Goal: Information Seeking & Learning: Learn about a topic

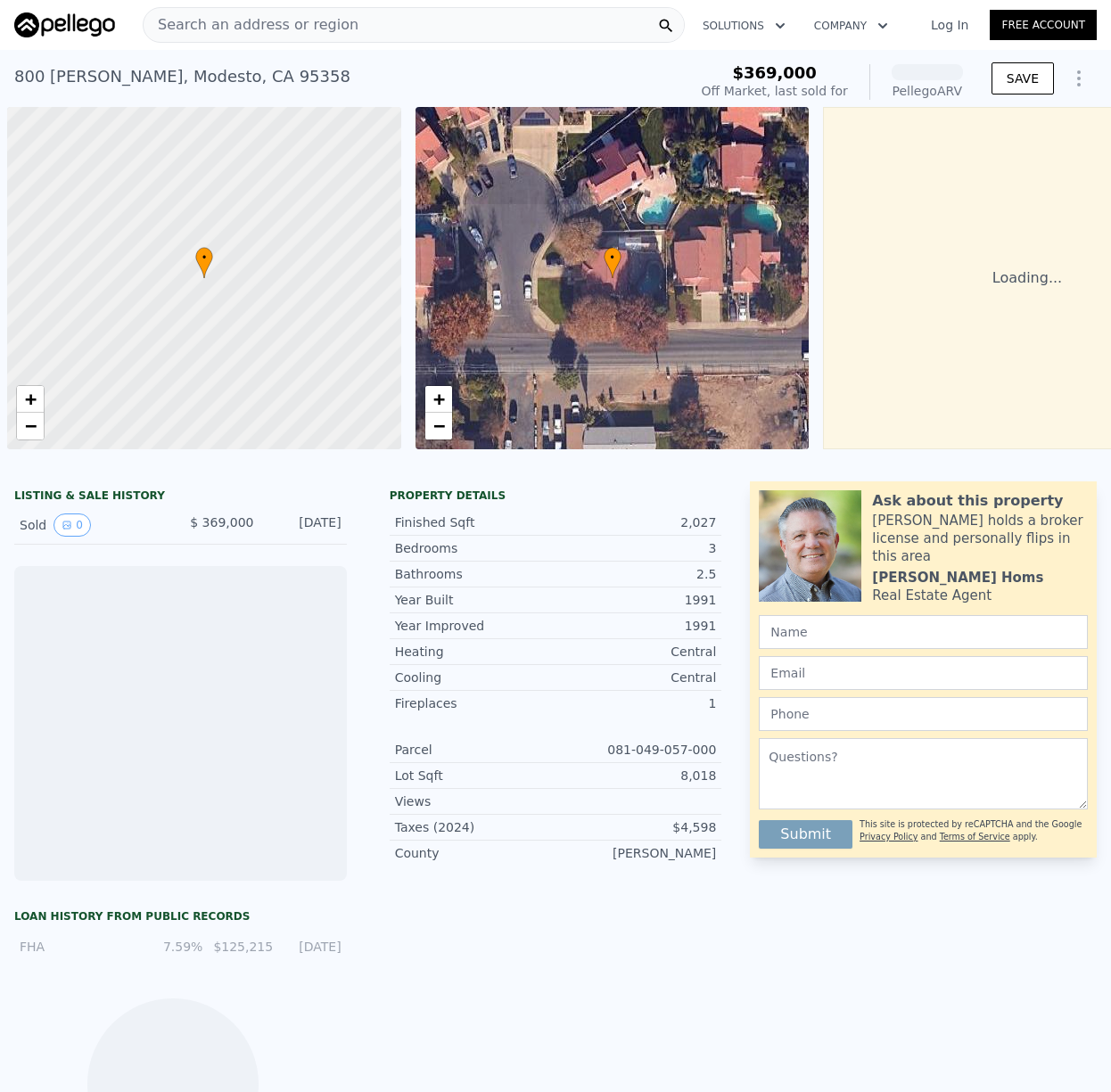
scroll to position [0, 7]
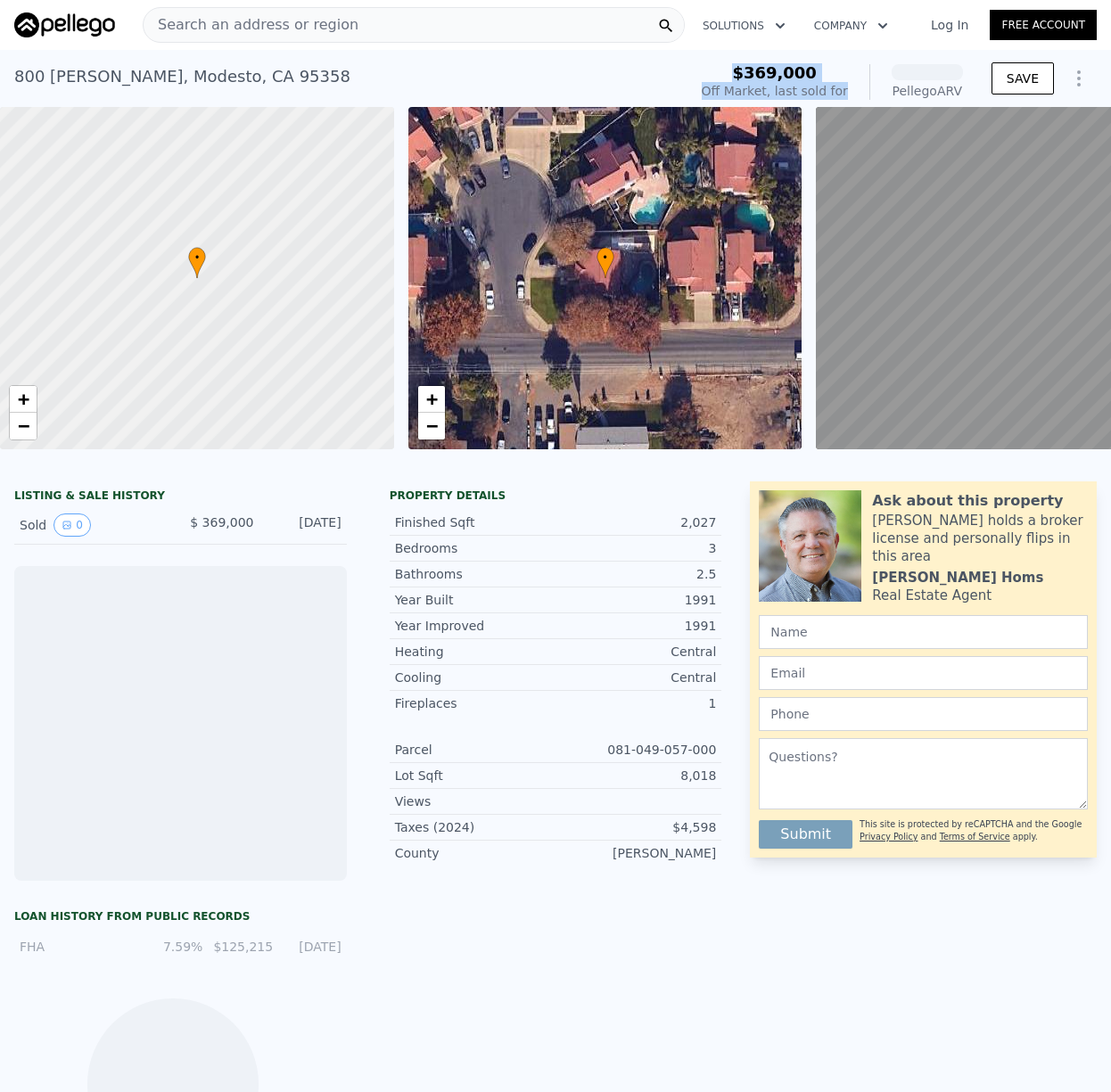
click at [858, 89] on div "$369,000 Off Market, last sold for Pellego ARV" at bounding box center [832, 82] width 261 height 36
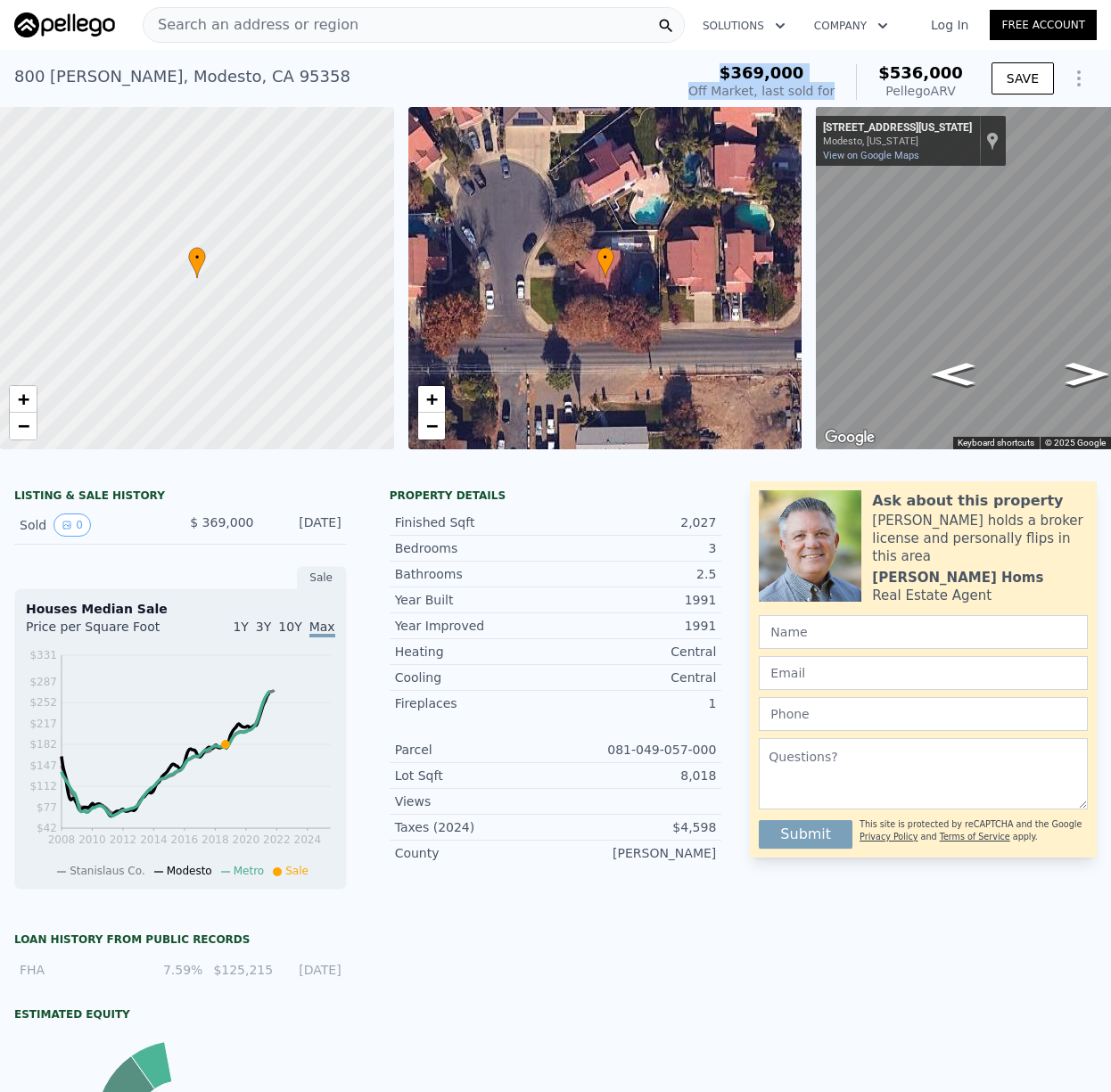
click at [740, 68] on span "$369,000" at bounding box center [762, 73] width 84 height 19
drag, startPoint x: 740, startPoint y: 68, endPoint x: 852, endPoint y: 80, distance: 112.6
click at [852, 80] on div "$369,000 Off Market, last sold for $536,000 Pellego ARV" at bounding box center [825, 82] width 274 height 36
click at [852, 82] on div "$369,000 Off Market, last sold for $536,000 Pellego ARV" at bounding box center [825, 82] width 274 height 36
drag, startPoint x: 850, startPoint y: 84, endPoint x: 736, endPoint y: 78, distance: 114.2
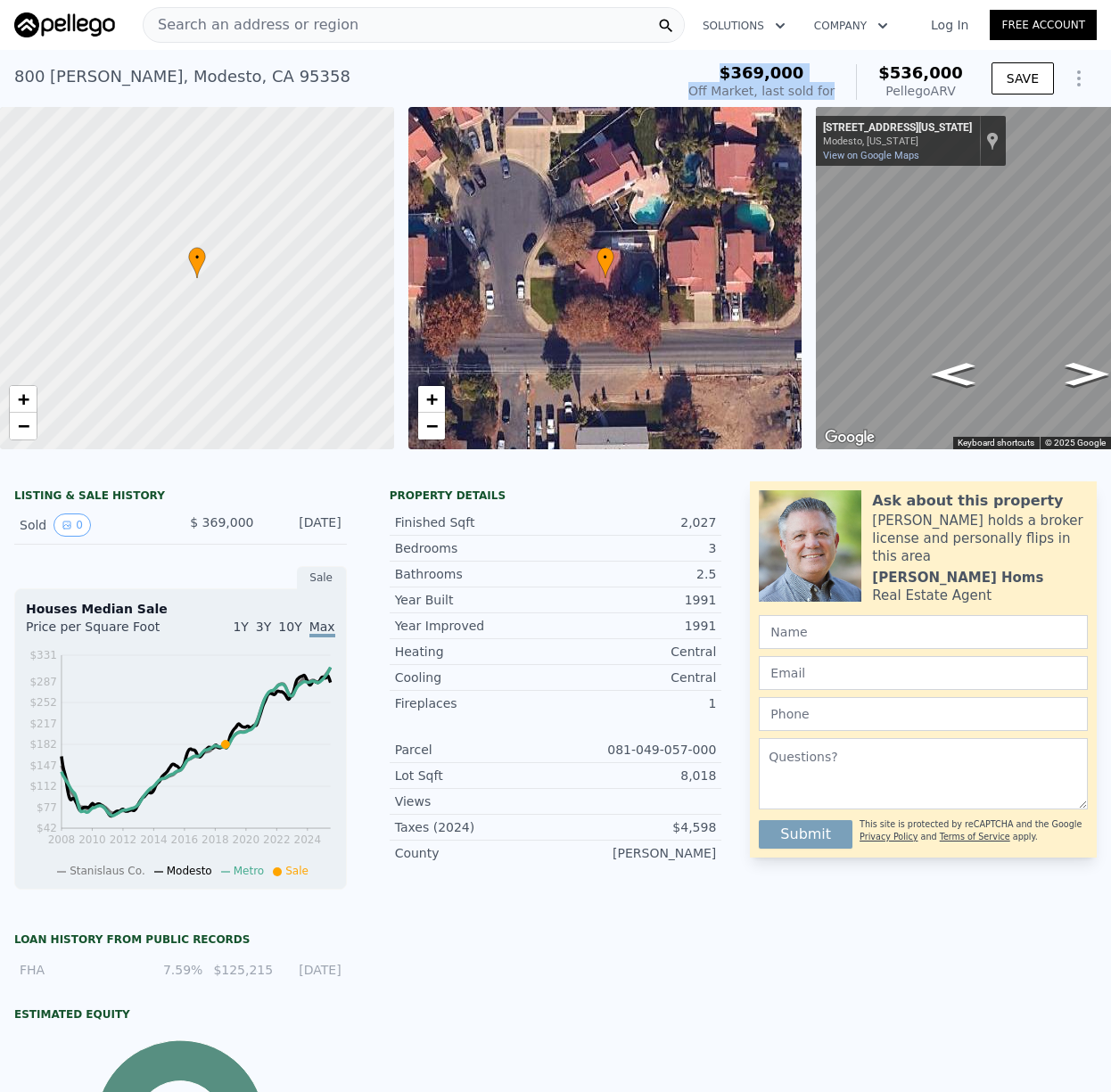
click at [736, 78] on div "$369,000 Off Market, last sold for $536,000 Pellego ARV" at bounding box center [825, 82] width 274 height 36
click at [737, 78] on div "$369,000" at bounding box center [762, 73] width 146 height 18
drag, startPoint x: 748, startPoint y: 75, endPoint x: 846, endPoint y: 92, distance: 99.5
click at [846, 92] on div "$369,000 Off Market, last sold for $536,000 Pellego ARV" at bounding box center [825, 82] width 274 height 36
drag, startPoint x: 892, startPoint y: 66, endPoint x: 946, endPoint y: 94, distance: 60.8
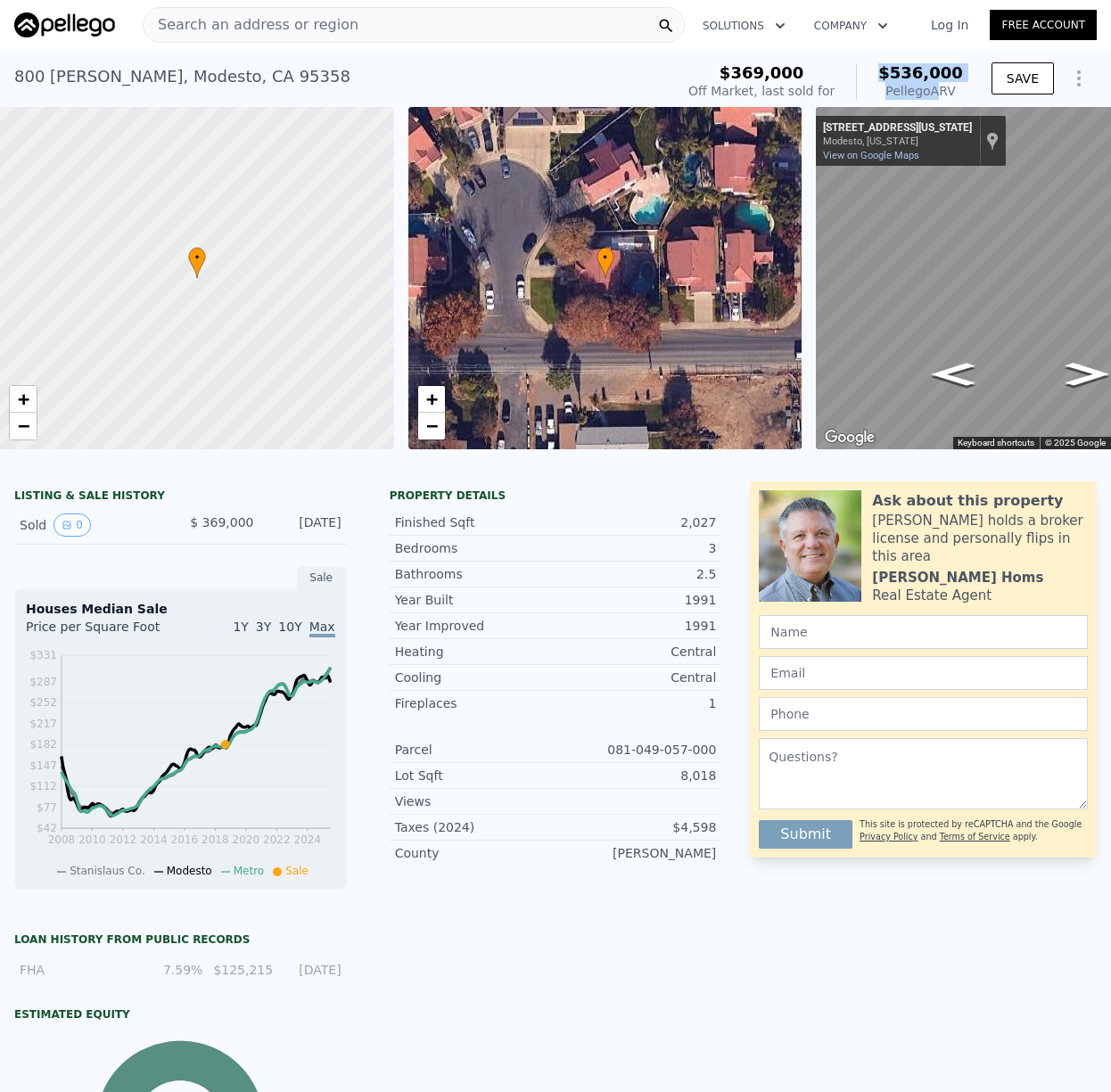
click at [940, 93] on div "$536,000 Pellego ARV" at bounding box center [910, 82] width 107 height 36
drag, startPoint x: 965, startPoint y: 92, endPoint x: 886, endPoint y: 78, distance: 80.2
click at [886, 78] on div "$369,000 Off Market, last sold for $536,000 Pellego ARV" at bounding box center [825, 81] width 289 height 50
click at [885, 77] on div "$536,000 Pellego ARV" at bounding box center [910, 82] width 107 height 36
drag, startPoint x: 886, startPoint y: 75, endPoint x: 961, endPoint y: 88, distance: 76.1
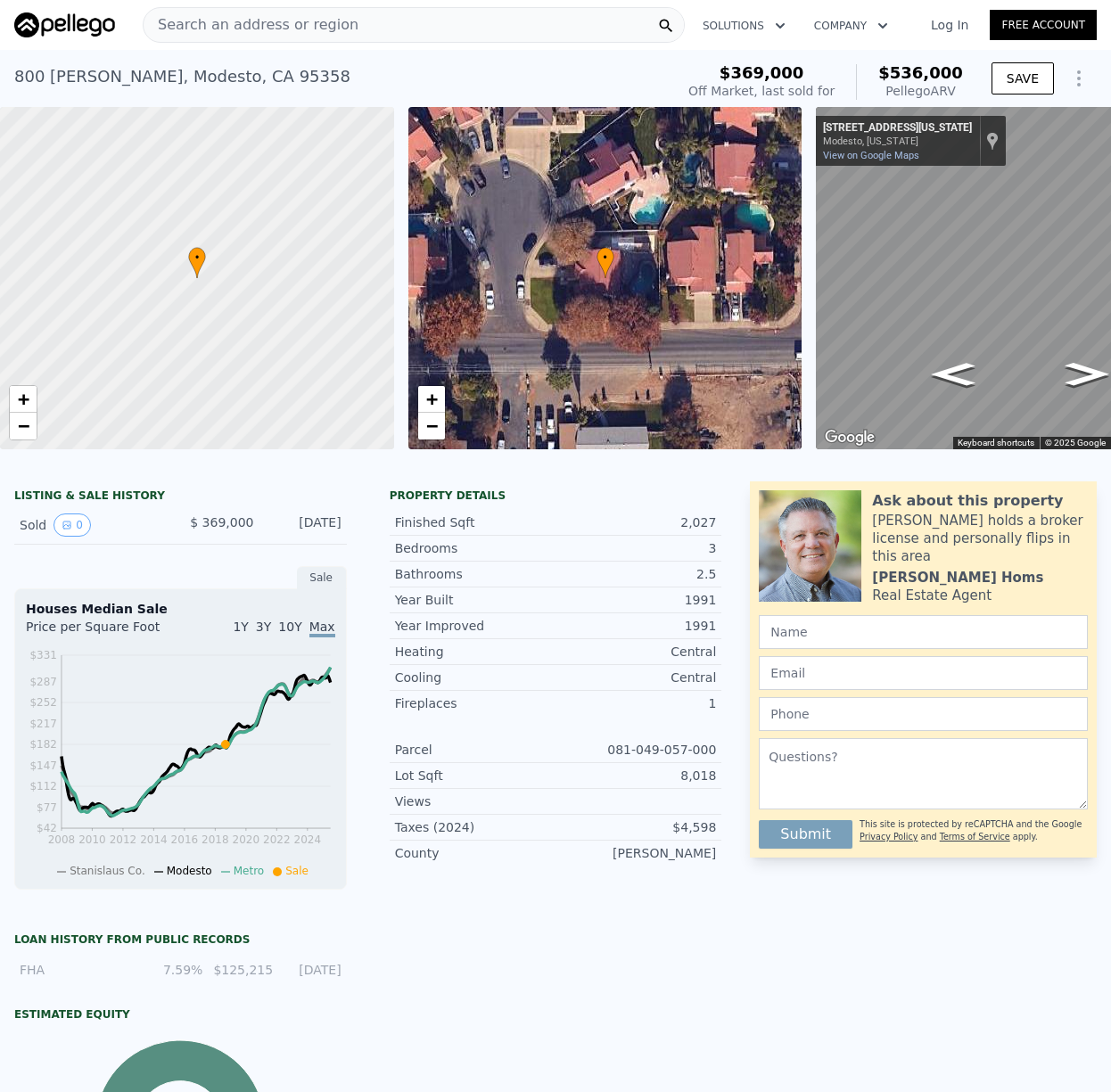
click at [961, 88] on div "$536,000 Pellego ARV" at bounding box center [910, 82] width 107 height 36
click at [961, 88] on div "Pellego ARV" at bounding box center [921, 91] width 84 height 18
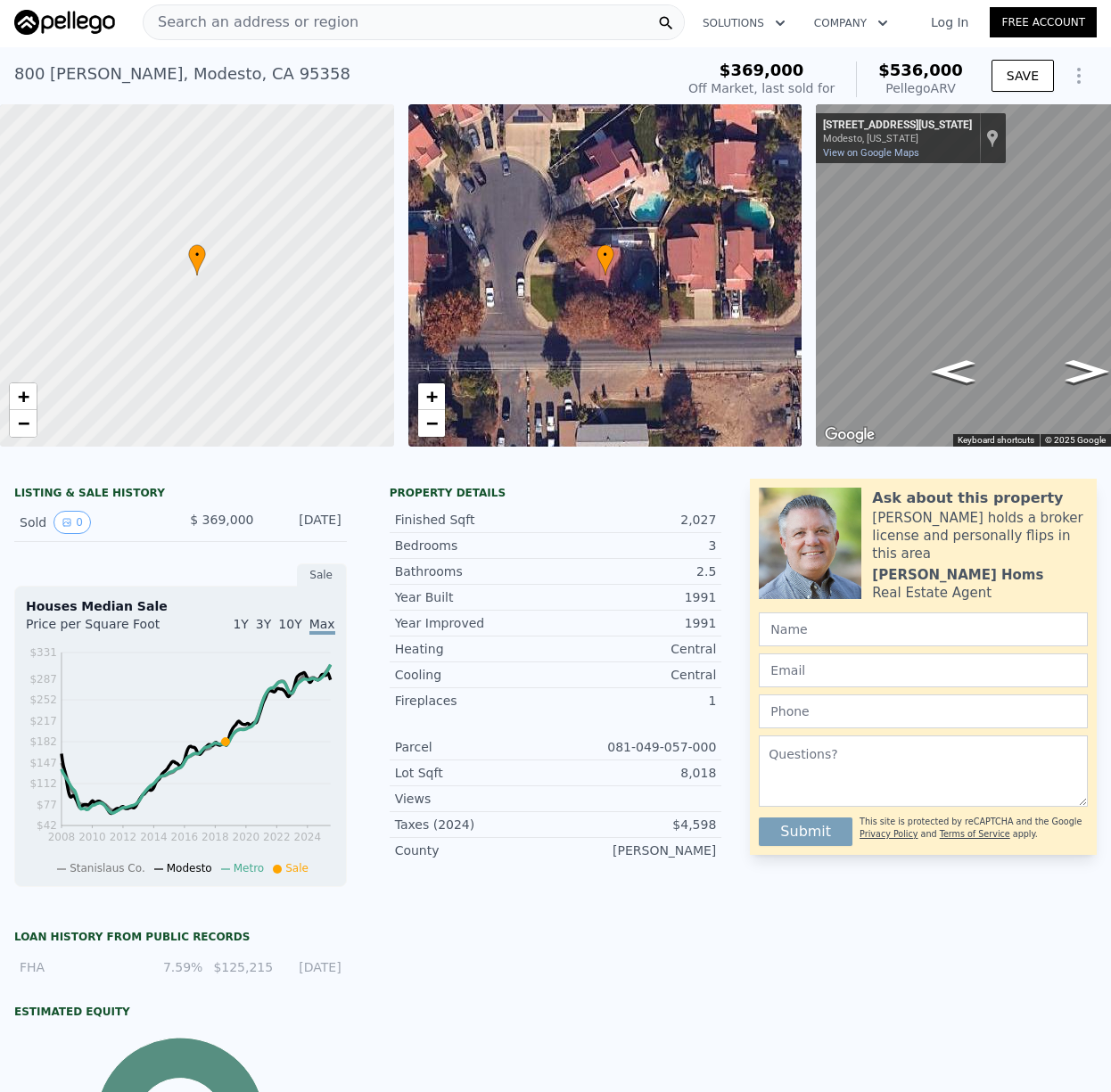
click at [807, 517] on div at bounding box center [809, 543] width 102 height 111
drag, startPoint x: 807, startPoint y: 517, endPoint x: 807, endPoint y: 572, distance: 55.0
click at [807, 517] on div at bounding box center [809, 543] width 102 height 111
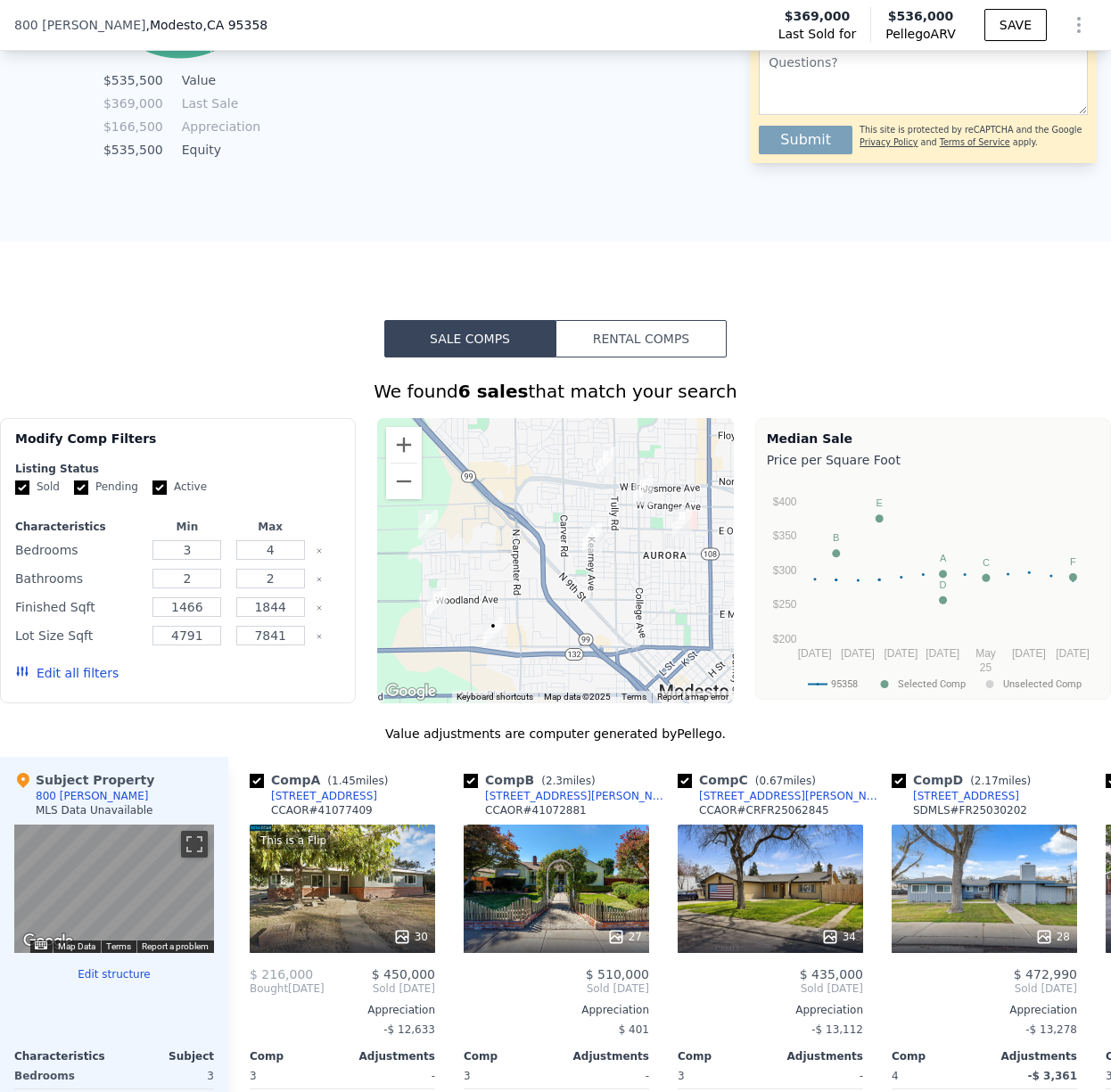
scroll to position [1146, 0]
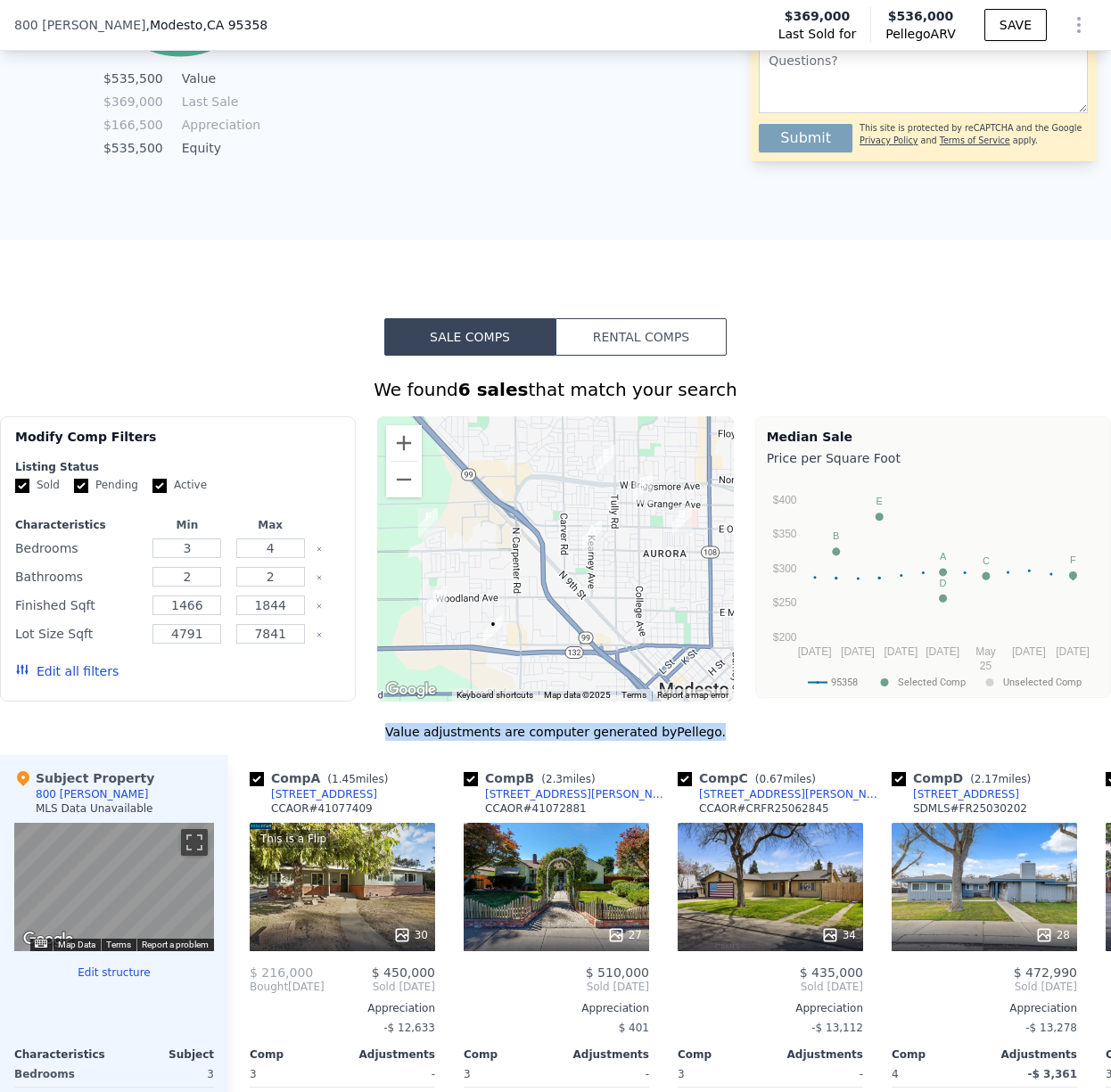
drag, startPoint x: 367, startPoint y: 730, endPoint x: 793, endPoint y: 738, distance: 426.1
click at [793, 738] on div "Value adjustments are computer generated by Pellego ." at bounding box center [556, 731] width 1111 height 18
click at [793, 738] on div "Value adjustments are computer generated by Pellego ." at bounding box center [556, 731] width 1111 height 18
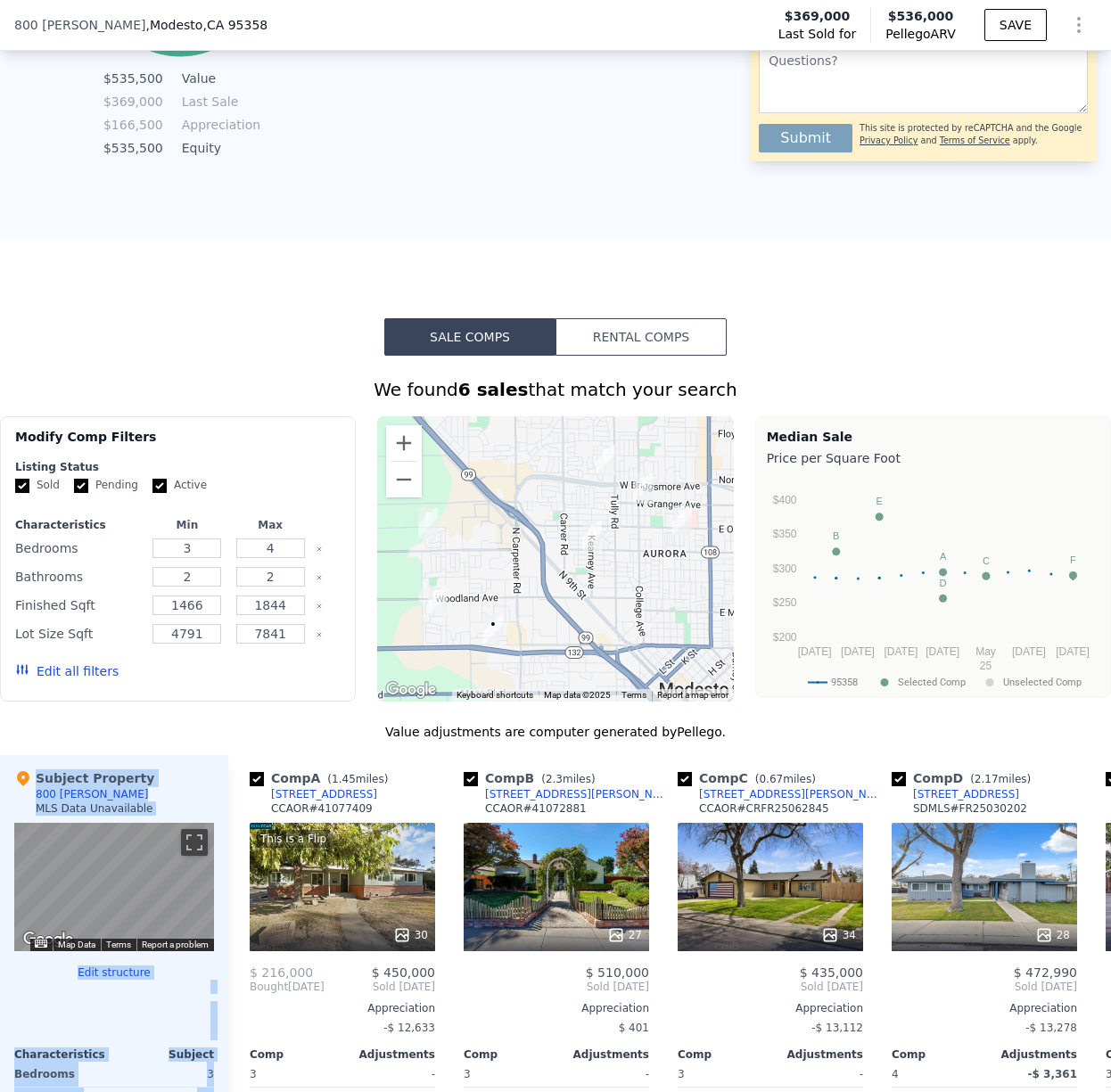
drag, startPoint x: 787, startPoint y: 737, endPoint x: 317, endPoint y: 745, distance: 470.1
click at [317, 745] on div "Value adjustments are computer generated by Pellego . Subject Property 800 [PER…" at bounding box center [556, 1028] width 1111 height 612
click at [322, 740] on div "Value adjustments are computer generated by Pellego ." at bounding box center [556, 731] width 1111 height 18
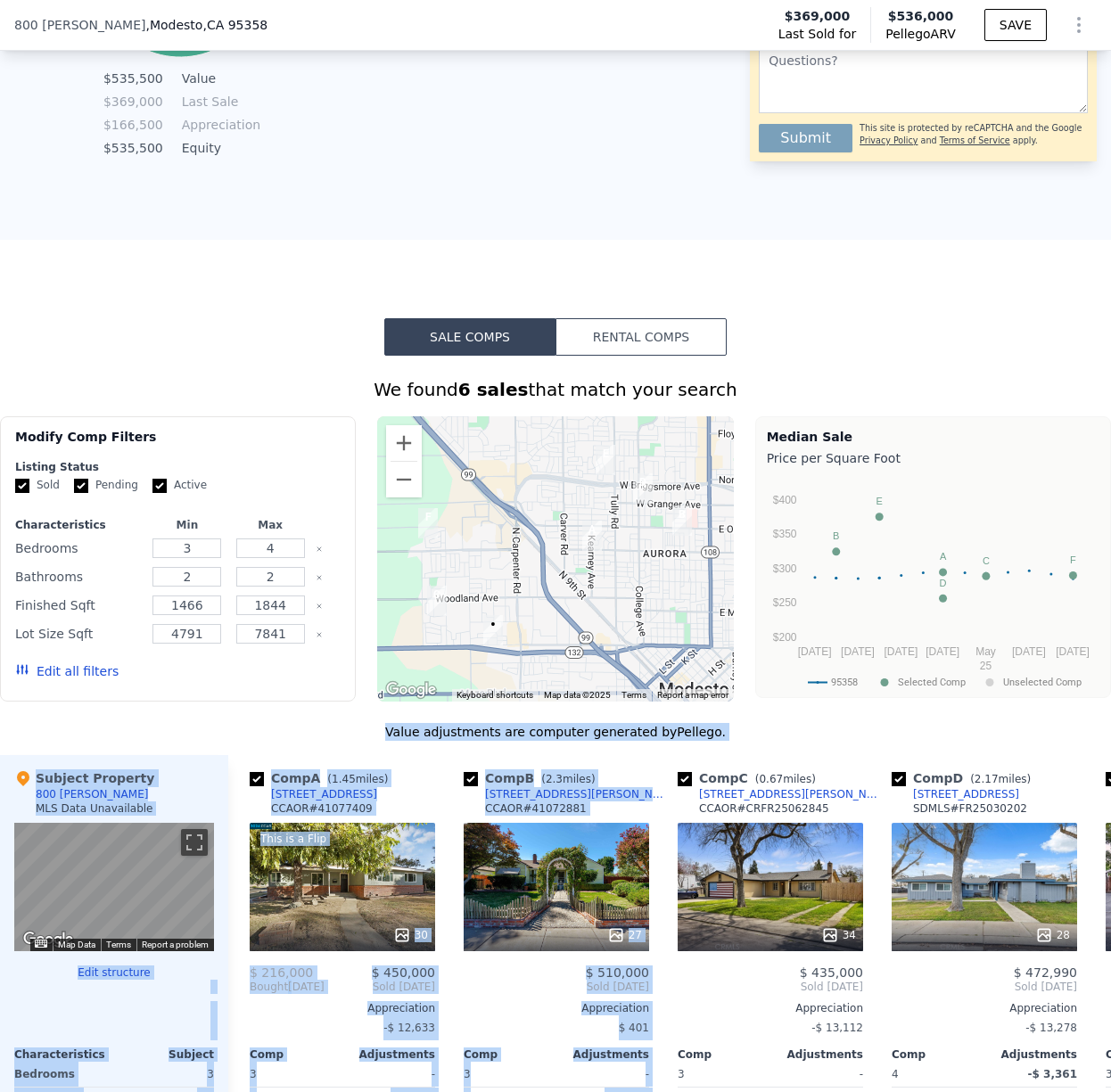
drag, startPoint x: 361, startPoint y: 731, endPoint x: 710, endPoint y: 737, distance: 349.1
click at [704, 743] on div "Value adjustments are computer generated by Pellego . Subject Property 800 [PER…" at bounding box center [556, 1028] width 1111 height 612
click at [710, 737] on div "Value adjustments are computer generated by Pellego ." at bounding box center [556, 731] width 1111 height 18
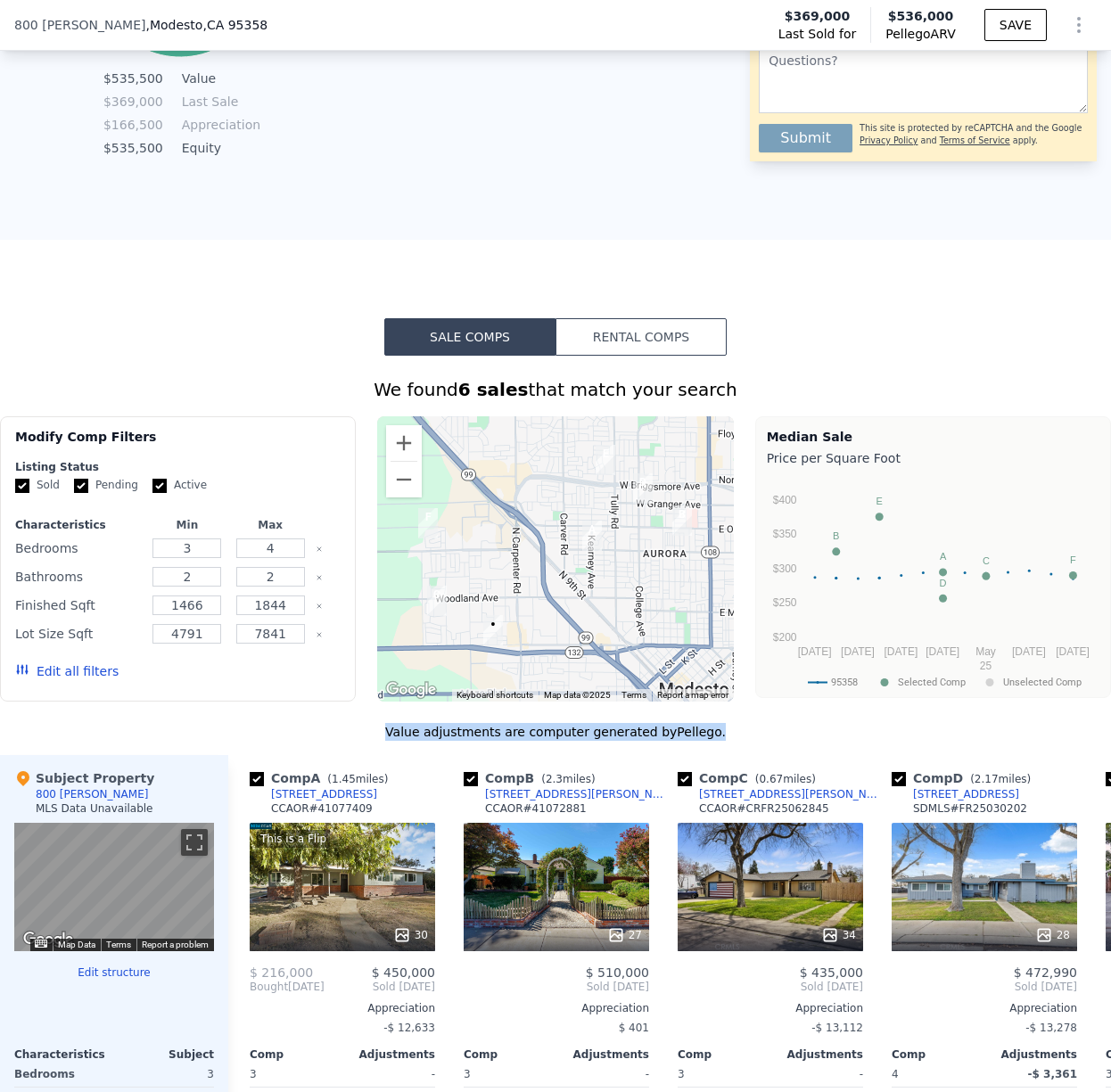
drag, startPoint x: 711, startPoint y: 736, endPoint x: 397, endPoint y: 733, distance: 314.0
click at [397, 733] on div "Value adjustments are computer generated by Pellego ." at bounding box center [556, 731] width 1111 height 18
drag, startPoint x: 399, startPoint y: 733, endPoint x: 703, endPoint y: 728, distance: 304.0
click at [703, 728] on div "Value adjustments are computer generated by Pellego ." at bounding box center [556, 731] width 1111 height 18
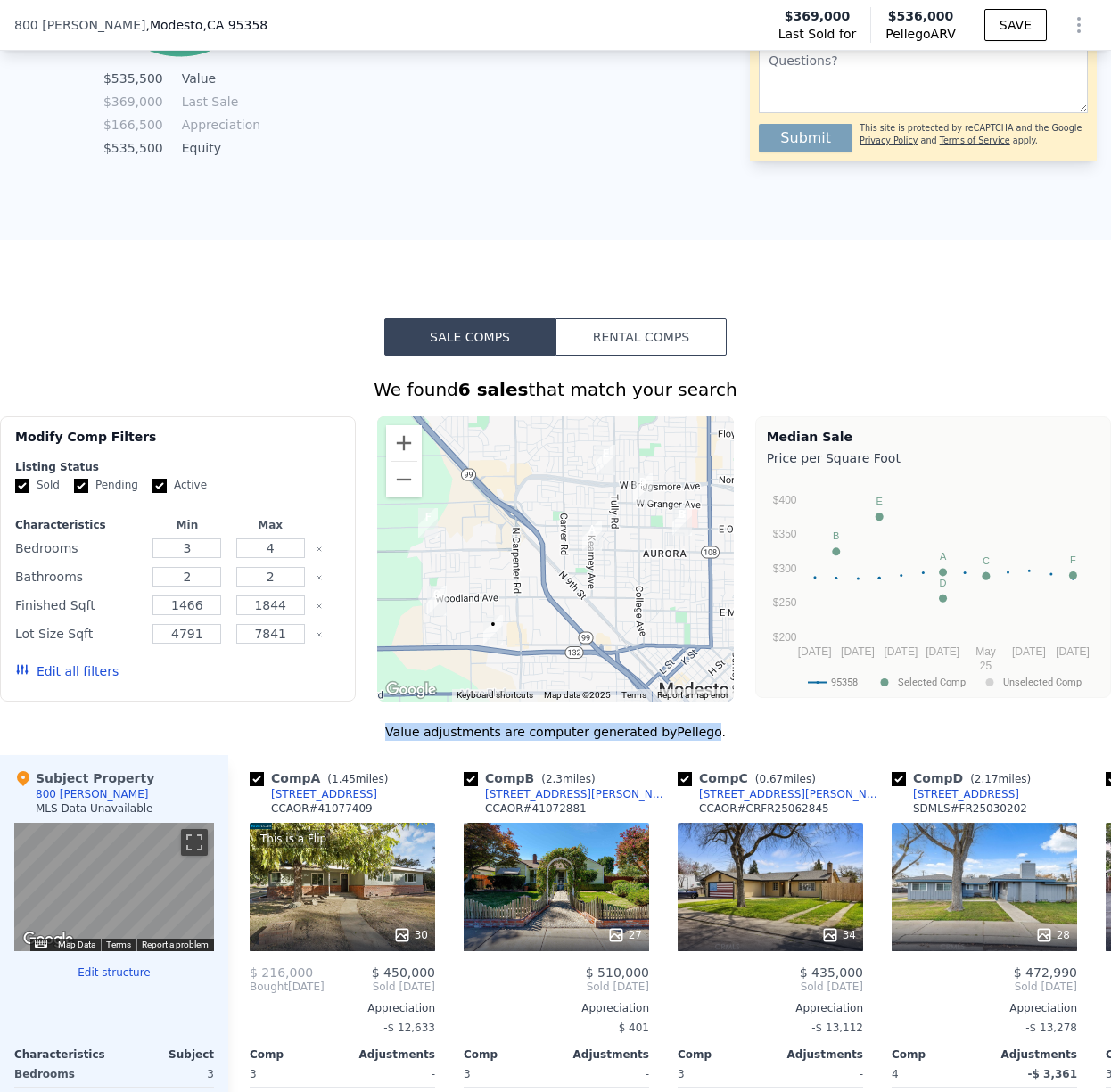
click at [703, 728] on div "Value adjustments are computer generated by Pellego ." at bounding box center [556, 731] width 1111 height 18
drag, startPoint x: 705, startPoint y: 731, endPoint x: 397, endPoint y: 726, distance: 308.0
click at [397, 726] on div "Value adjustments are computer generated by Pellego ." at bounding box center [556, 731] width 1111 height 18
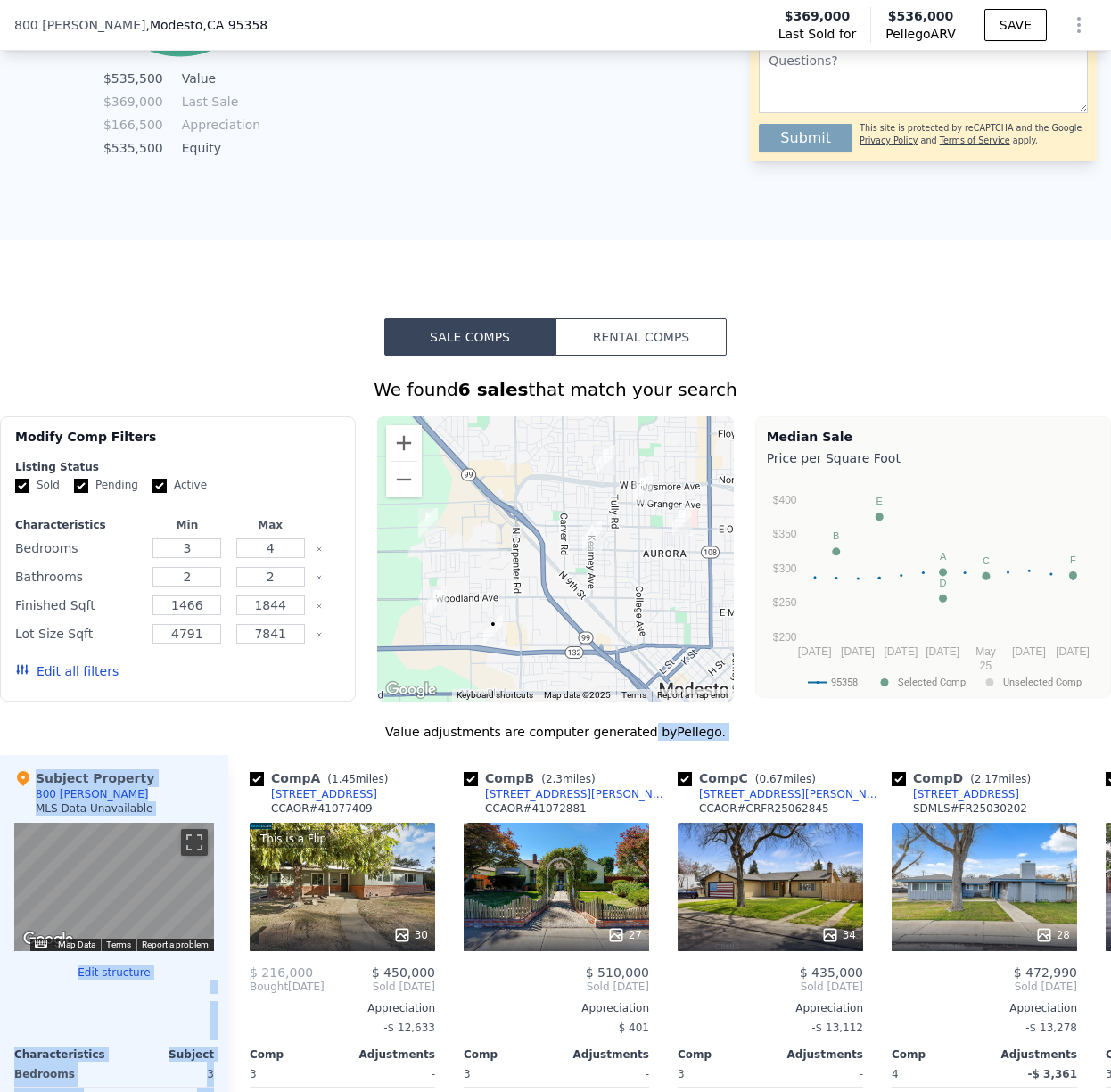
drag, startPoint x: 427, startPoint y: 738, endPoint x: 842, endPoint y: 746, distance: 415.1
click at [644, 732] on div "Value adjustments are computer generated by Pellego . Subject Property 800 [PER…" at bounding box center [556, 1028] width 1111 height 612
click at [842, 746] on div "Value adjustments are computer generated by Pellego . Subject Property 800 [PER…" at bounding box center [556, 1028] width 1111 height 612
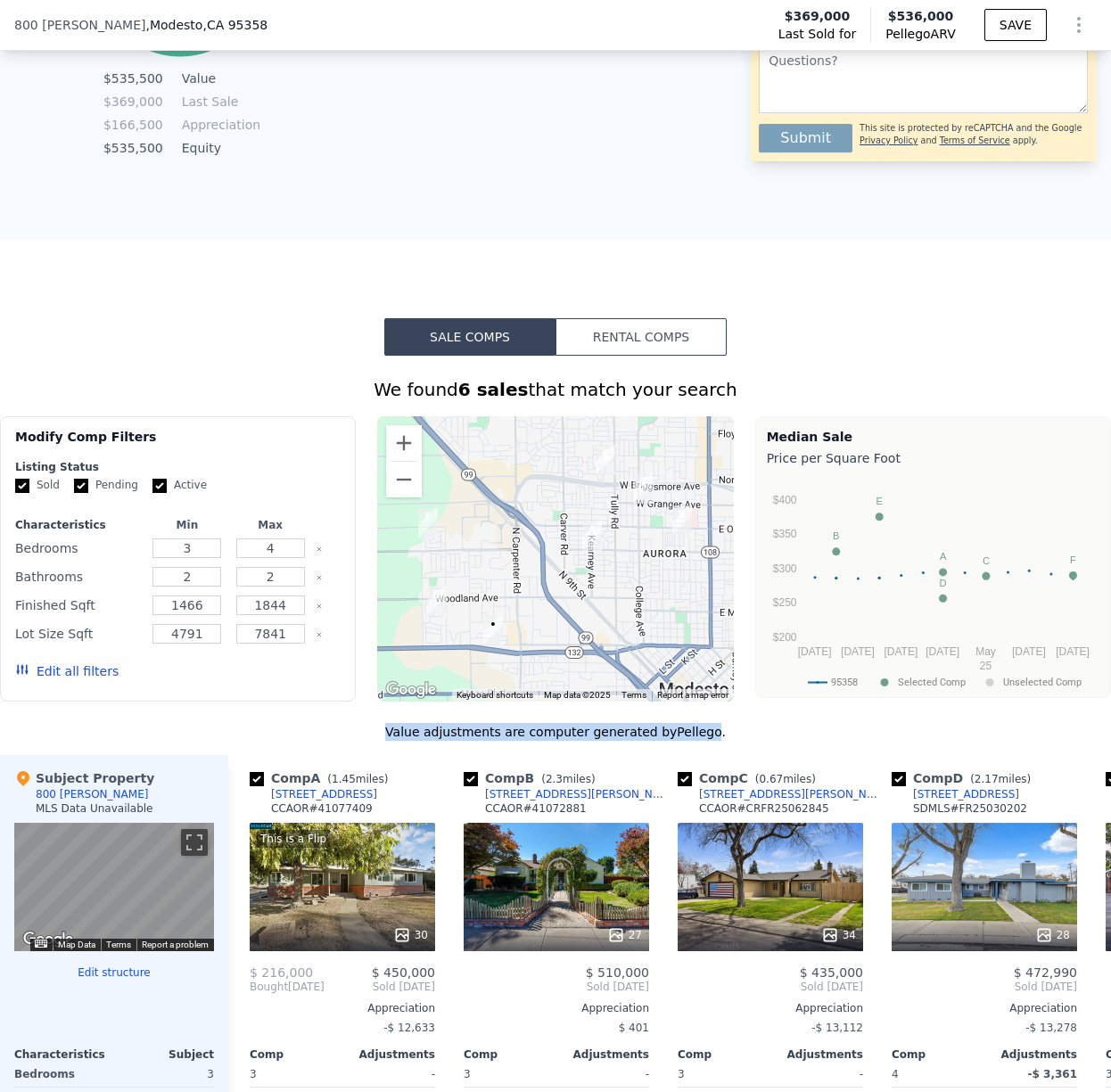
drag, startPoint x: 708, startPoint y: 731, endPoint x: 396, endPoint y: 731, distance: 312.0
click at [396, 731] on div "Value adjustments are computer generated by Pellego ." at bounding box center [556, 731] width 1111 height 18
drag, startPoint x: 434, startPoint y: 733, endPoint x: 660, endPoint y: 738, distance: 226.1
click at [660, 738] on div "Value adjustments are computer generated by Pellego ." at bounding box center [556, 731] width 1111 height 18
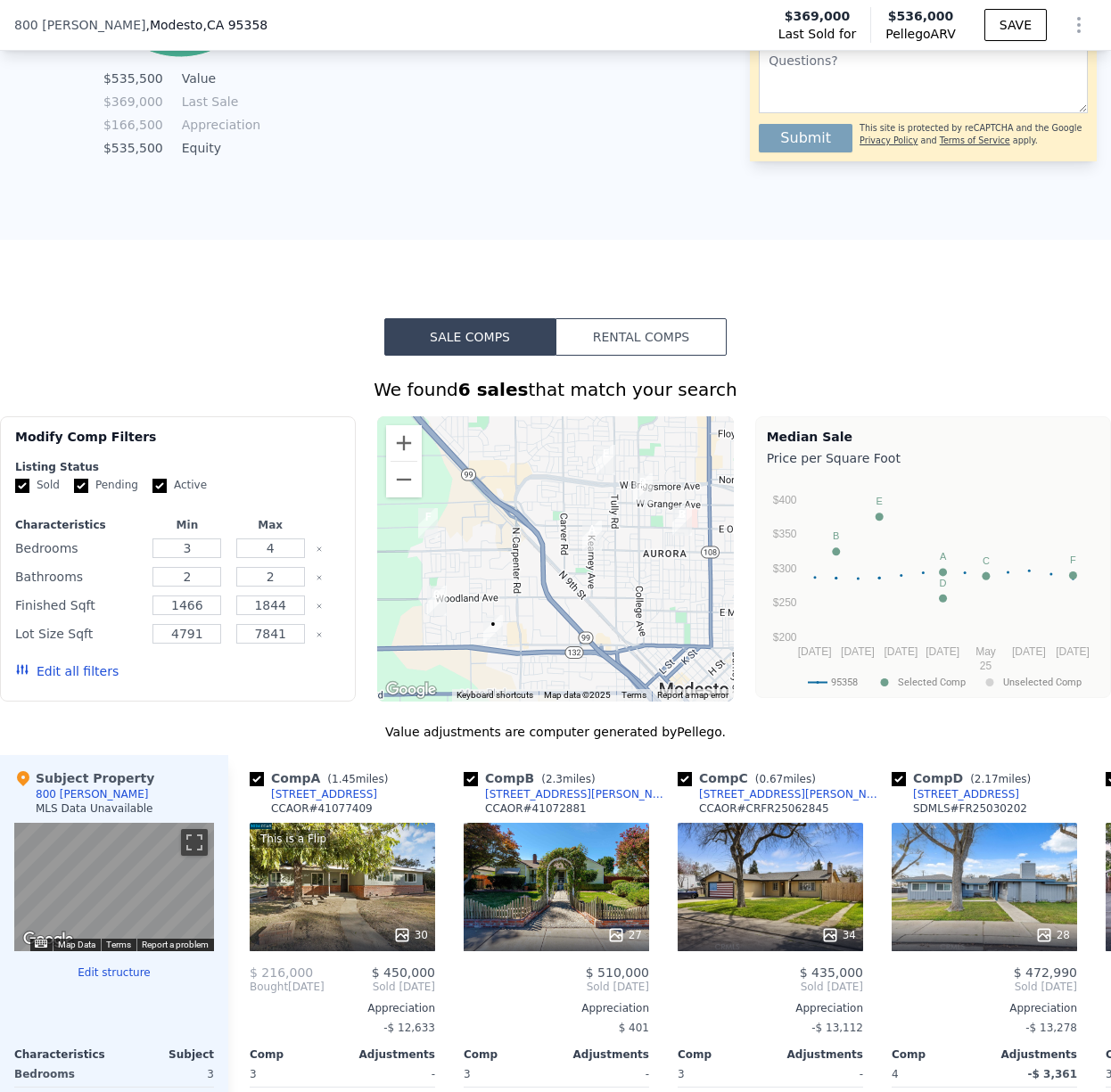
click at [705, 731] on div "Value adjustments are computer generated by Pellego ." at bounding box center [556, 731] width 1111 height 18
drag, startPoint x: 707, startPoint y: 731, endPoint x: 399, endPoint y: 720, distance: 308.2
click at [399, 720] on div "We found 6 sales that match your search Filters Map Prices Modify Comp Filters …" at bounding box center [556, 856] width 1111 height 957
drag, startPoint x: 399, startPoint y: 720, endPoint x: 407, endPoint y: 730, distance: 12.8
click at [400, 721] on div "We found 6 sales that match your search Filters Map Prices Modify Comp Filters …" at bounding box center [556, 856] width 1111 height 957
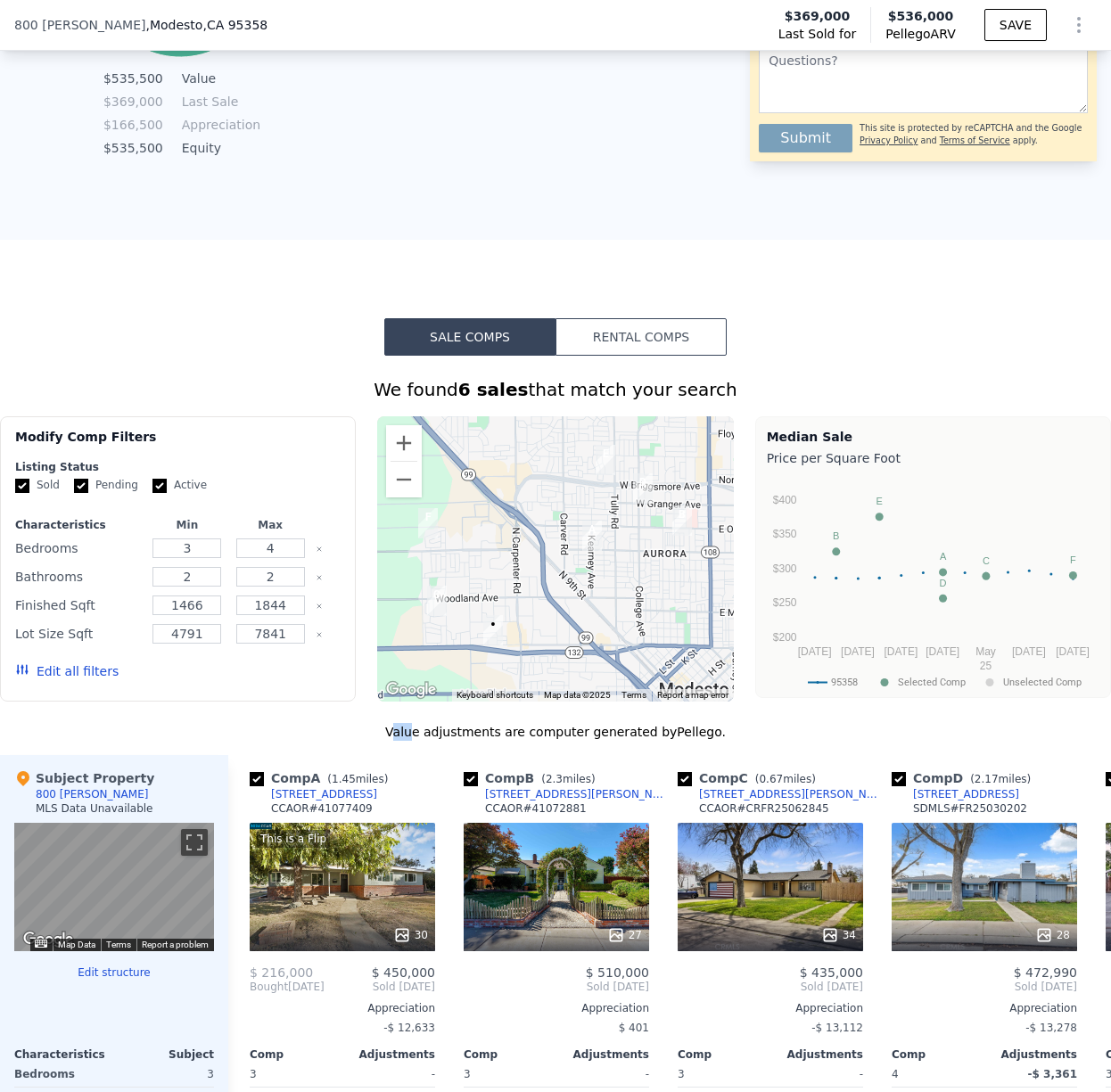
drag, startPoint x: 407, startPoint y: 730, endPoint x: 423, endPoint y: 730, distance: 16.0
click at [423, 730] on div "Value adjustments are computer generated by Pellego ." at bounding box center [556, 731] width 1111 height 18
click at [418, 731] on div "Value adjustments are computer generated by Pellego ." at bounding box center [556, 731] width 1111 height 18
drag, startPoint x: 395, startPoint y: 731, endPoint x: 705, endPoint y: 736, distance: 310.0
click at [705, 736] on div "Value adjustments are computer generated by Pellego ." at bounding box center [556, 731] width 1111 height 18
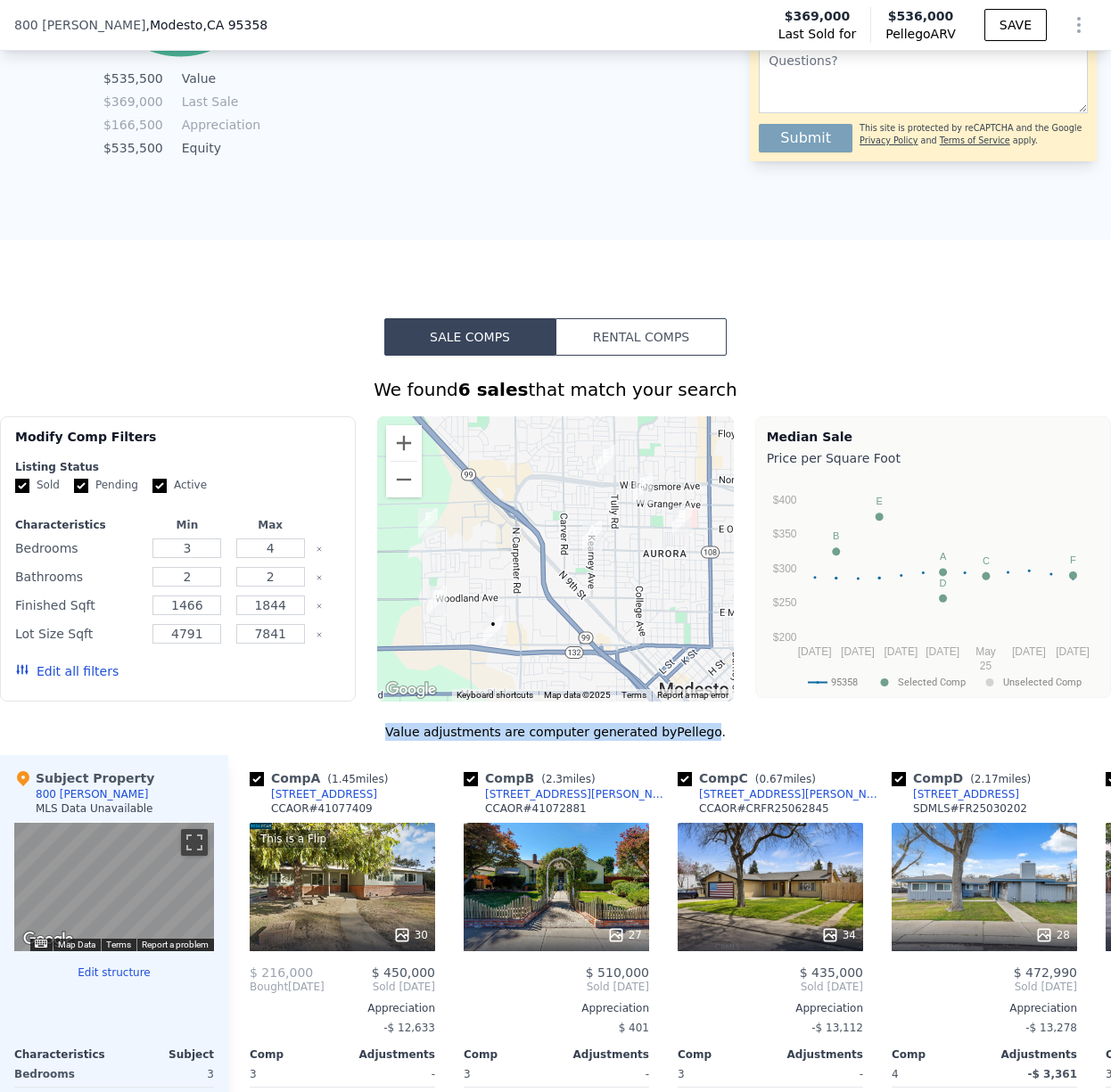
click at [705, 736] on div "Value adjustments are computer generated by Pellego ." at bounding box center [556, 731] width 1111 height 18
drag, startPoint x: 705, startPoint y: 736, endPoint x: 398, endPoint y: 737, distance: 307.0
click at [398, 737] on div "Value adjustments are computer generated by Pellego ." at bounding box center [556, 731] width 1111 height 18
drag, startPoint x: 99, startPoint y: 781, endPoint x: 148, endPoint y: 777, distance: 49.2
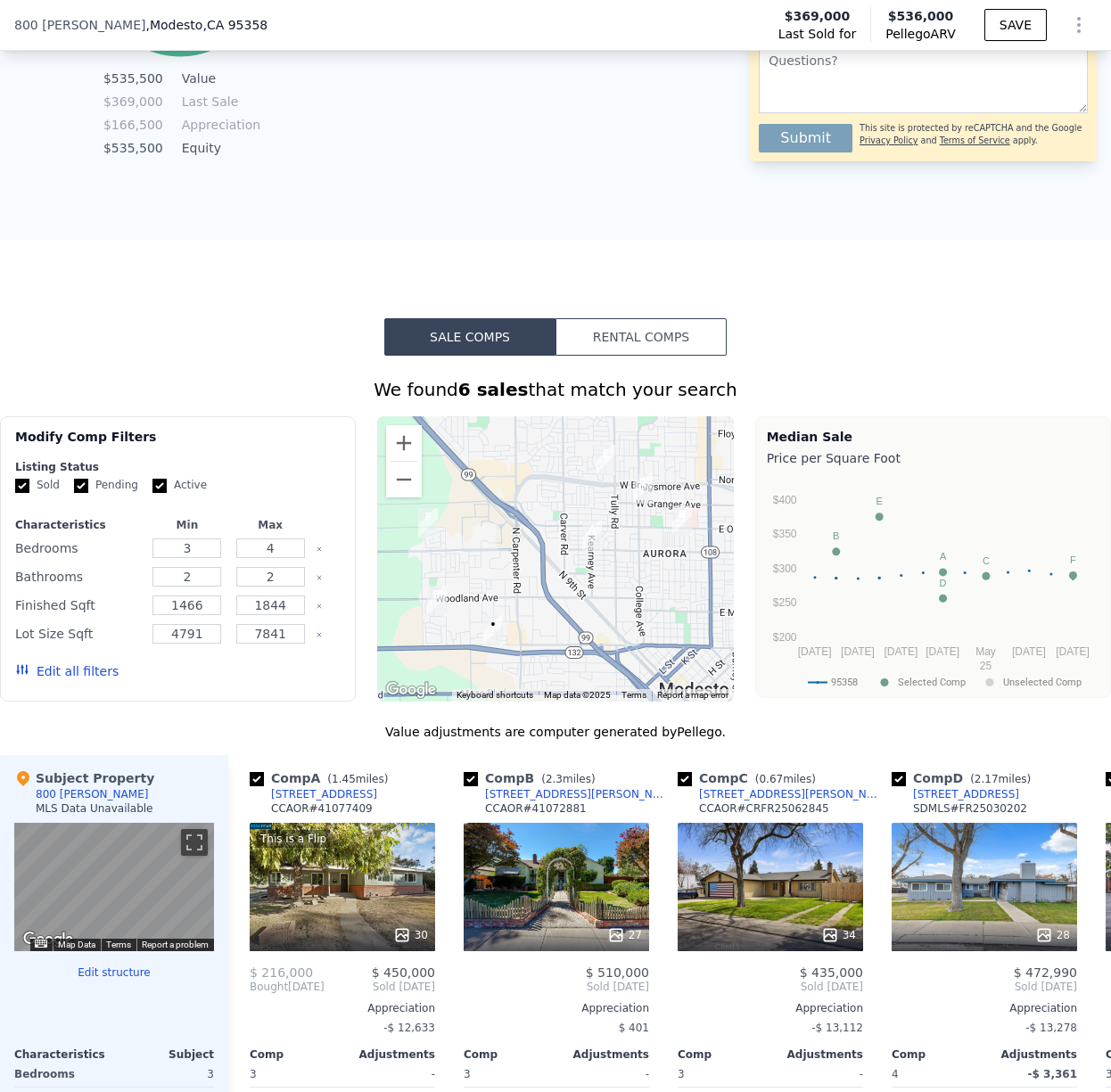
click at [148, 777] on div "Subject Property 800 [PERSON_NAME] MLS Data Unavailable" at bounding box center [113, 795] width 200 height 53
click at [157, 777] on div "Subject Property 800 [PERSON_NAME] MLS Data Unavailable" at bounding box center [113, 795] width 200 height 53
drag, startPoint x: 157, startPoint y: 777, endPoint x: 143, endPoint y: 779, distance: 14.1
click at [141, 779] on div "Subject Property 800 [PERSON_NAME] MLS Data Unavailable" at bounding box center [113, 795] width 200 height 53
click at [146, 779] on div "Subject Property 800 [PERSON_NAME] MLS Data Unavailable" at bounding box center [113, 795] width 200 height 53
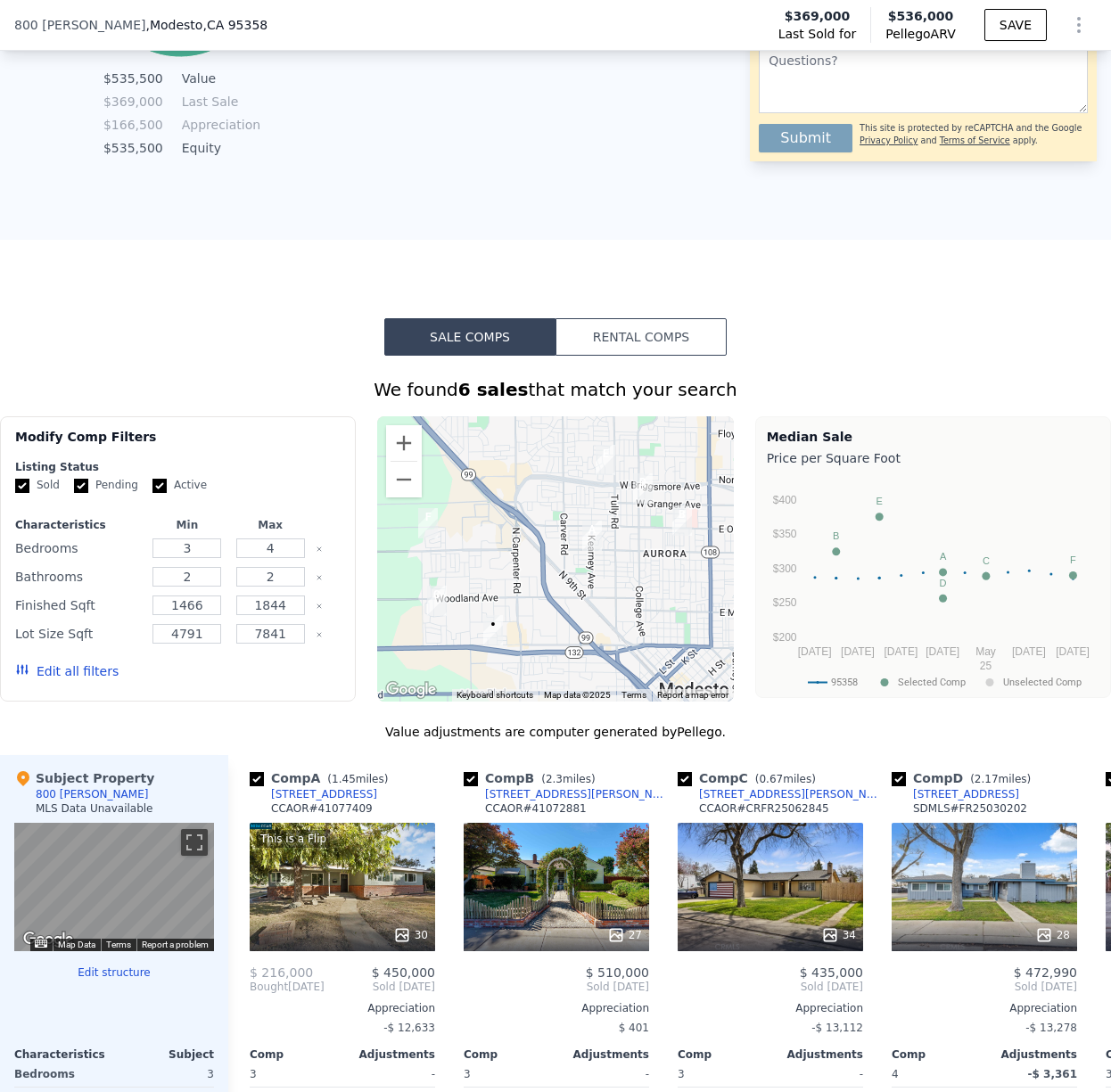
drag, startPoint x: 91, startPoint y: 778, endPoint x: 139, endPoint y: 780, distance: 48.0
click at [139, 780] on div "Subject Property 800 [PERSON_NAME] MLS Data Unavailable" at bounding box center [113, 795] width 200 height 53
drag, startPoint x: 626, startPoint y: 326, endPoint x: 595, endPoint y: 337, distance: 32.9
click at [626, 326] on button "Rental Comps" at bounding box center [641, 337] width 171 height 37
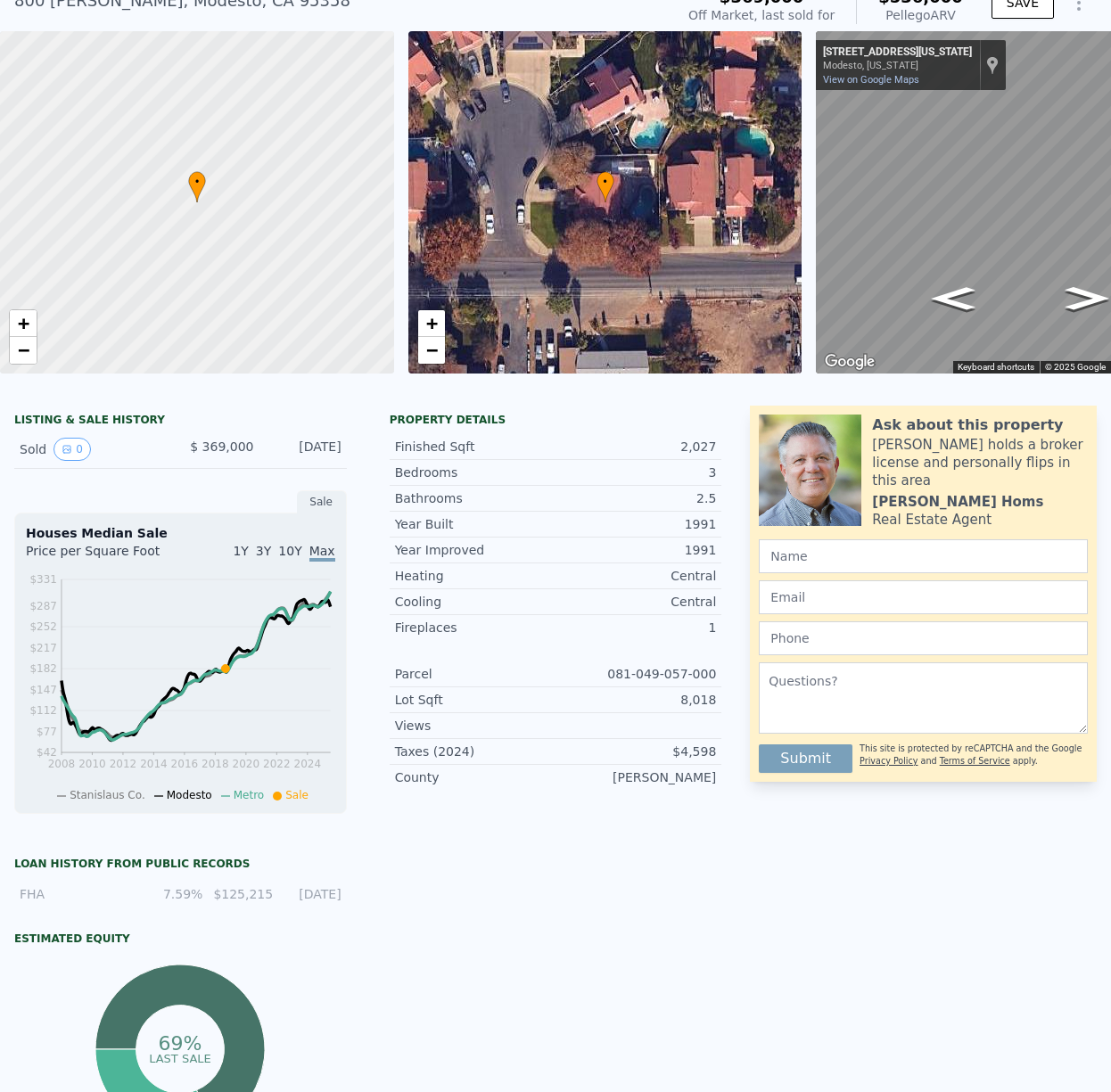
scroll to position [0, 0]
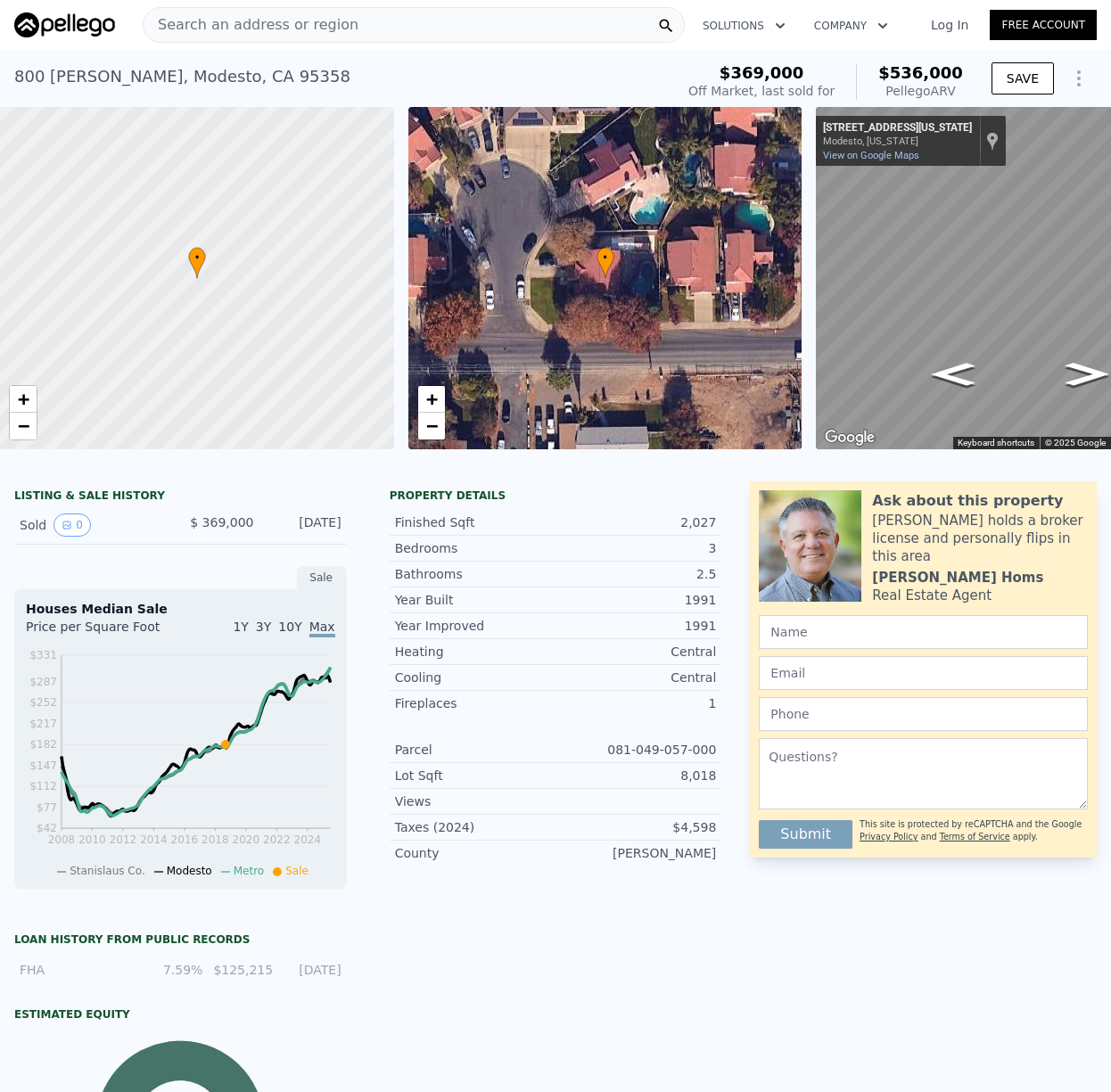
drag, startPoint x: 882, startPoint y: 64, endPoint x: 969, endPoint y: 89, distance: 90.5
click at [969, 89] on div "$369,000 Off Market, last sold for $536,000 Pellego ARV" at bounding box center [825, 81] width 289 height 50
click at [970, 89] on div "$369,000 Off Market, last sold for $536,000 Pellego ARV" at bounding box center [825, 81] width 289 height 50
drag, startPoint x: 968, startPoint y: 89, endPoint x: 899, endPoint y: 76, distance: 70.2
click at [900, 76] on div "$369,000 Off Market, last sold for $536,000 Pellego ARV" at bounding box center [825, 81] width 289 height 50
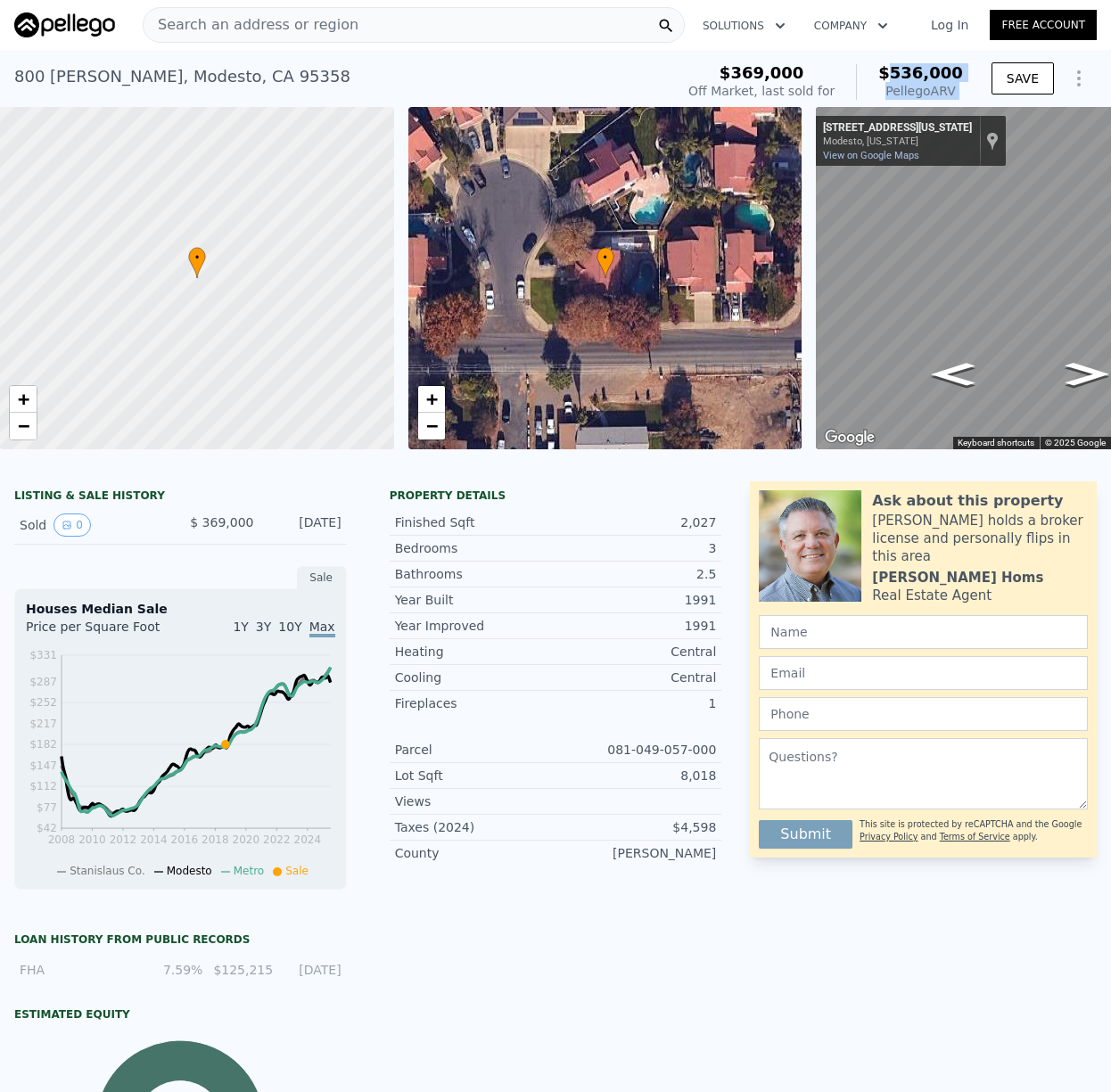
click at [899, 76] on span "$536,000" at bounding box center [921, 73] width 84 height 19
drag, startPoint x: 887, startPoint y: 69, endPoint x: 959, endPoint y: 83, distance: 73.3
click at [959, 83] on div "$536,000 Pellego ARV" at bounding box center [910, 82] width 107 height 36
click at [881, 65] on div "$536,000 Pellego ARV" at bounding box center [910, 82] width 107 height 36
drag, startPoint x: 881, startPoint y: 65, endPoint x: 939, endPoint y: 81, distance: 60.2
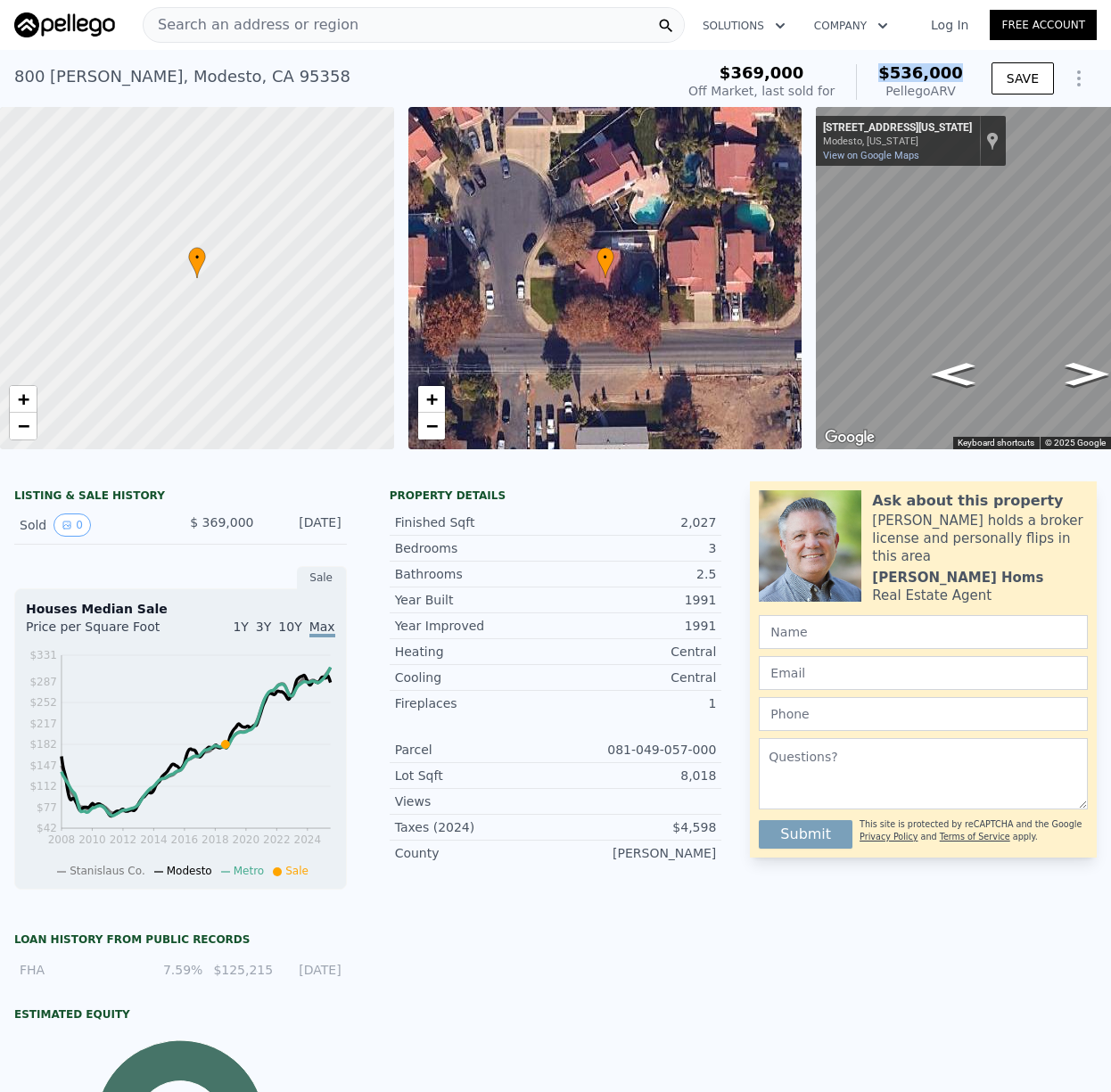
click at [937, 78] on div "$536,000 Pellego ARV" at bounding box center [910, 82] width 107 height 36
click at [946, 87] on div "Pellego ARV" at bounding box center [921, 91] width 84 height 18
drag, startPoint x: 970, startPoint y: 92, endPoint x: 886, endPoint y: 73, distance: 86.1
click at [886, 73] on div "$369,000 Off Market, last sold for $536,000 Pellego ARV" at bounding box center [825, 81] width 289 height 50
click at [886, 73] on div "$536,000 Pellego ARV" at bounding box center [910, 82] width 107 height 36
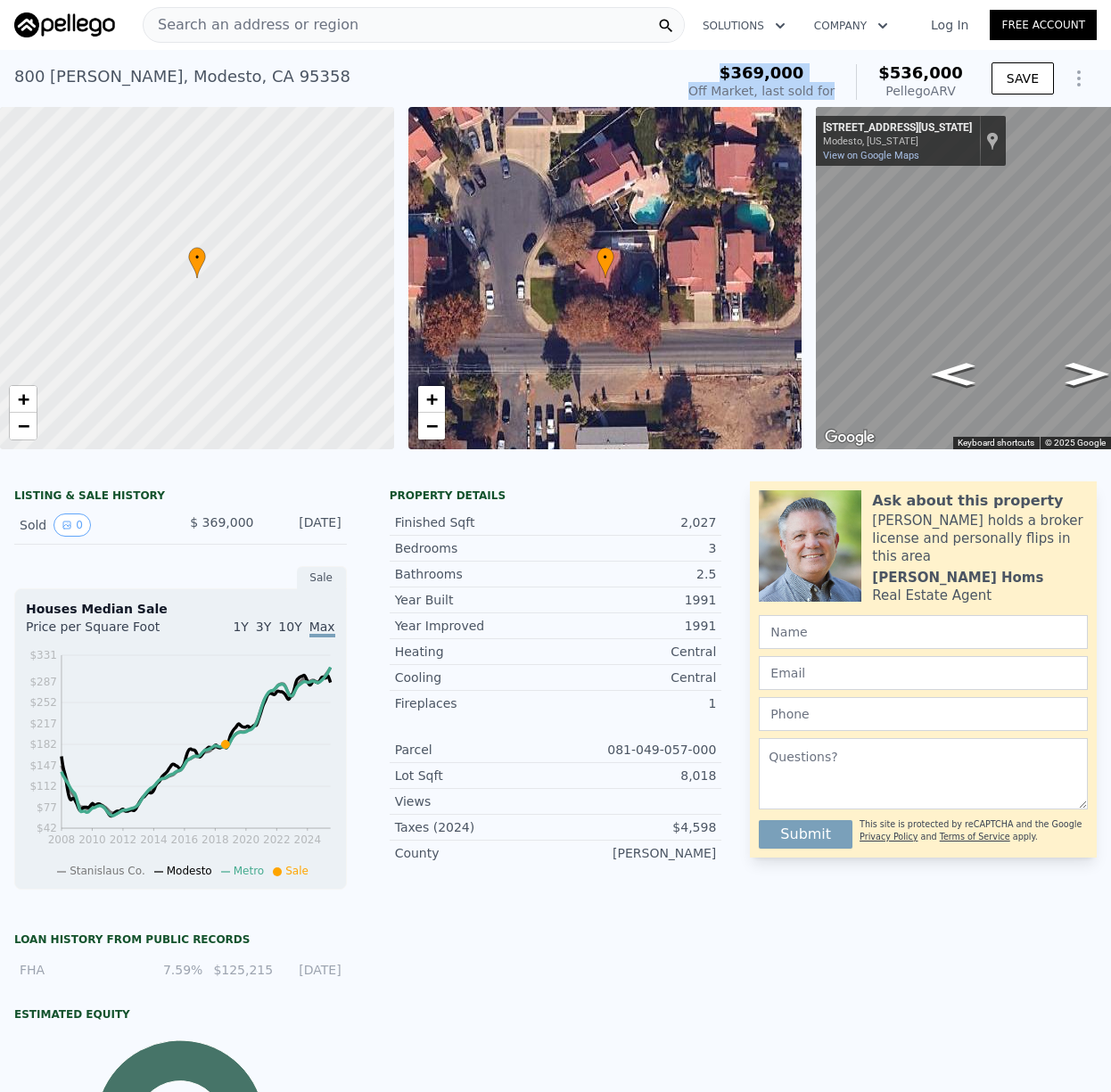
drag, startPoint x: 787, startPoint y: 65, endPoint x: 872, endPoint y: 72, distance: 85.3
click at [872, 72] on div "$369,000 Off Market, last sold for $536,000 Pellego ARV" at bounding box center [825, 82] width 274 height 36
click at [876, 75] on div "$536,000 Pellego ARV" at bounding box center [910, 82] width 107 height 36
drag, startPoint x: 736, startPoint y: 75, endPoint x: 843, endPoint y: 84, distance: 107.4
click at [843, 84] on div "$369,000 Off Market, last sold for $536,000 Pellego ARV" at bounding box center [825, 82] width 274 height 36
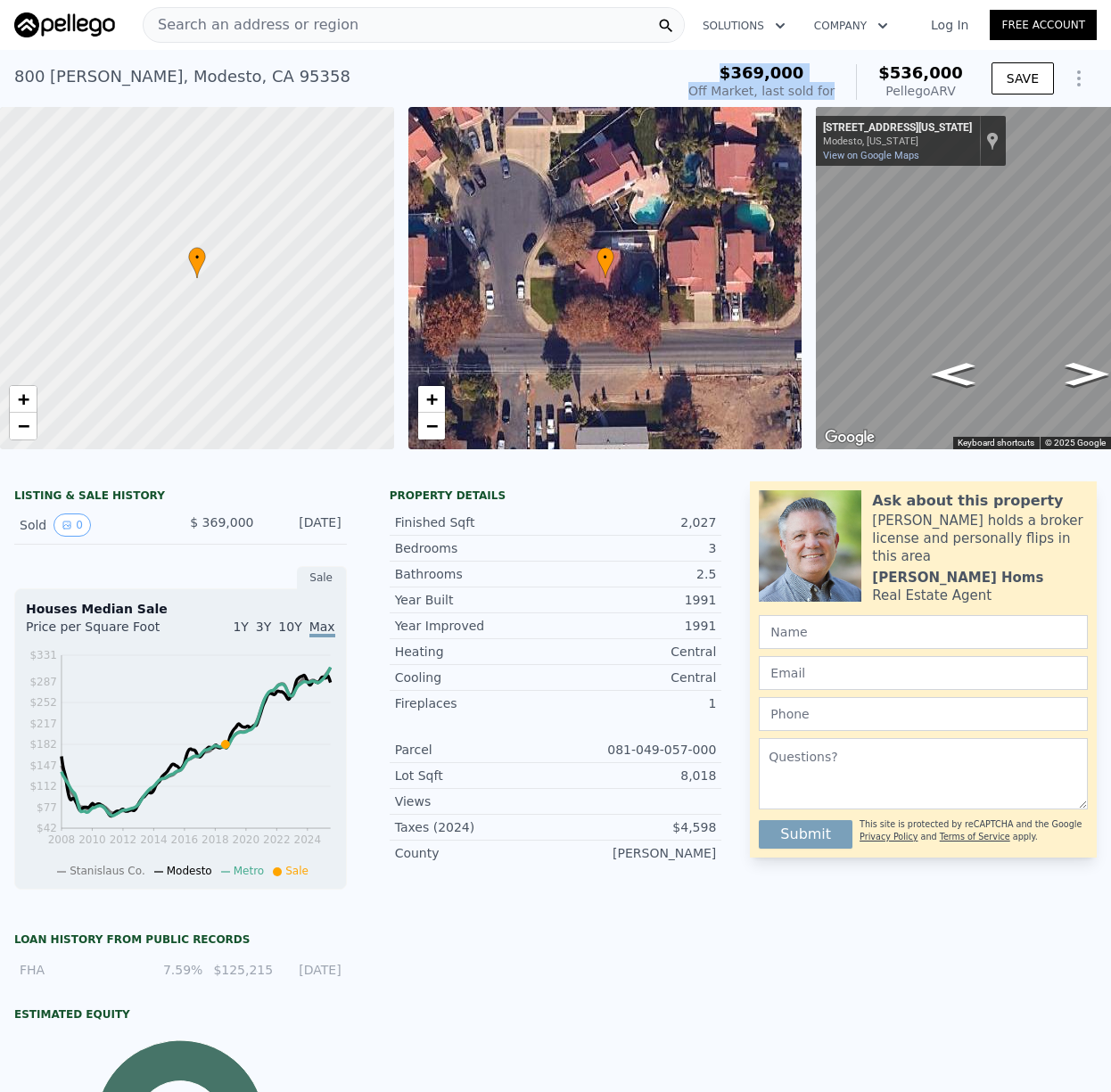
click at [844, 86] on div "$369,000 Off Market, last sold for $536,000 Pellego ARV" at bounding box center [825, 82] width 274 height 36
drag, startPoint x: 845, startPoint y: 87, endPoint x: 741, endPoint y: 77, distance: 104.5
click at [741, 77] on div "$369,000 Off Market, last sold for $536,000 Pellego ARV" at bounding box center [825, 82] width 274 height 36
click at [741, 77] on span "$369,000" at bounding box center [762, 73] width 84 height 19
drag, startPoint x: 740, startPoint y: 76, endPoint x: 842, endPoint y: 91, distance: 103.1
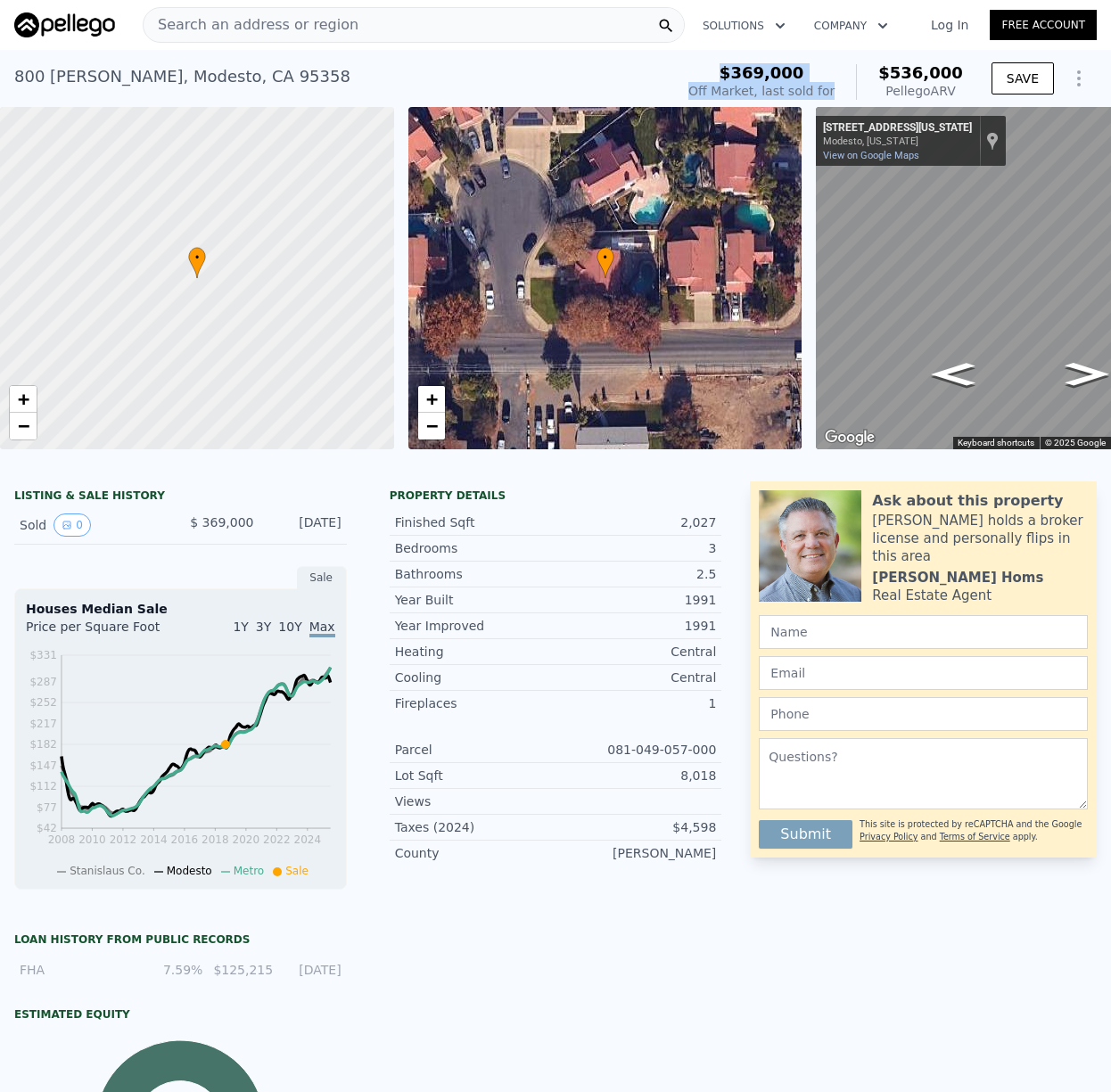
click at [835, 91] on div "$369,000 Off Market, last sold for" at bounding box center [762, 82] width 146 height 36
click at [846, 93] on div "$369,000 Off Market, last sold for $536,000 Pellego ARV" at bounding box center [825, 82] width 274 height 36
click at [850, 94] on div "$369,000 Off Market, last sold for $536,000 Pellego ARV" at bounding box center [825, 82] width 274 height 36
drag, startPoint x: 838, startPoint y: 91, endPoint x: 741, endPoint y: 80, distance: 97.6
click at [741, 80] on div "$369,000 Off Market, last sold for $536,000 Pellego ARV" at bounding box center [825, 82] width 274 height 36
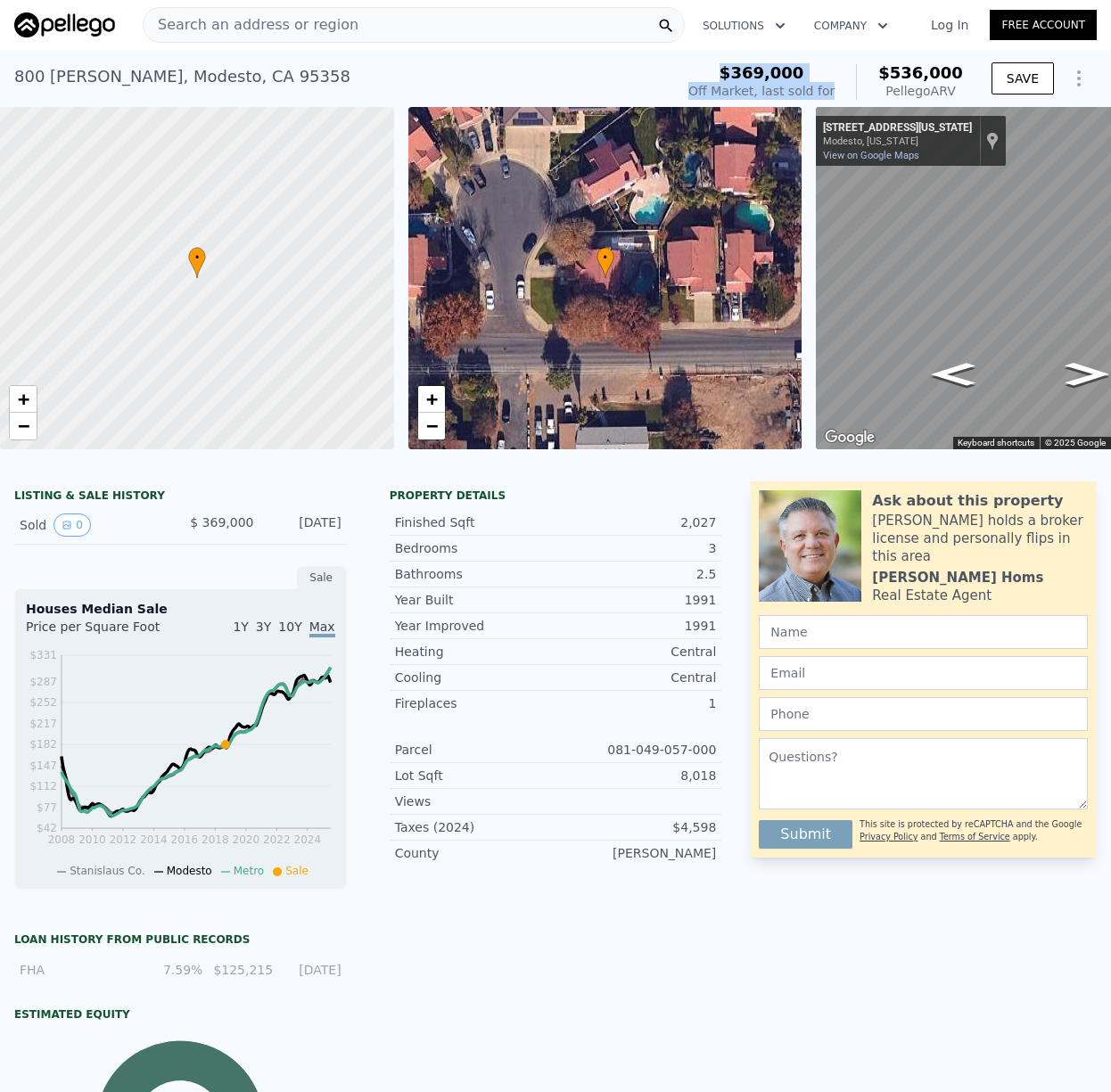
click at [741, 80] on span "$369,000" at bounding box center [762, 73] width 84 height 19
click at [735, 80] on div "$369,000" at bounding box center [762, 73] width 146 height 18
drag, startPoint x: 736, startPoint y: 76, endPoint x: 841, endPoint y: 87, distance: 105.6
click at [835, 87] on div "$369,000 Off Market, last sold for" at bounding box center [762, 82] width 146 height 36
click at [843, 90] on div "$369,000 Off Market, last sold for $536,000 Pellego ARV" at bounding box center [825, 82] width 274 height 36
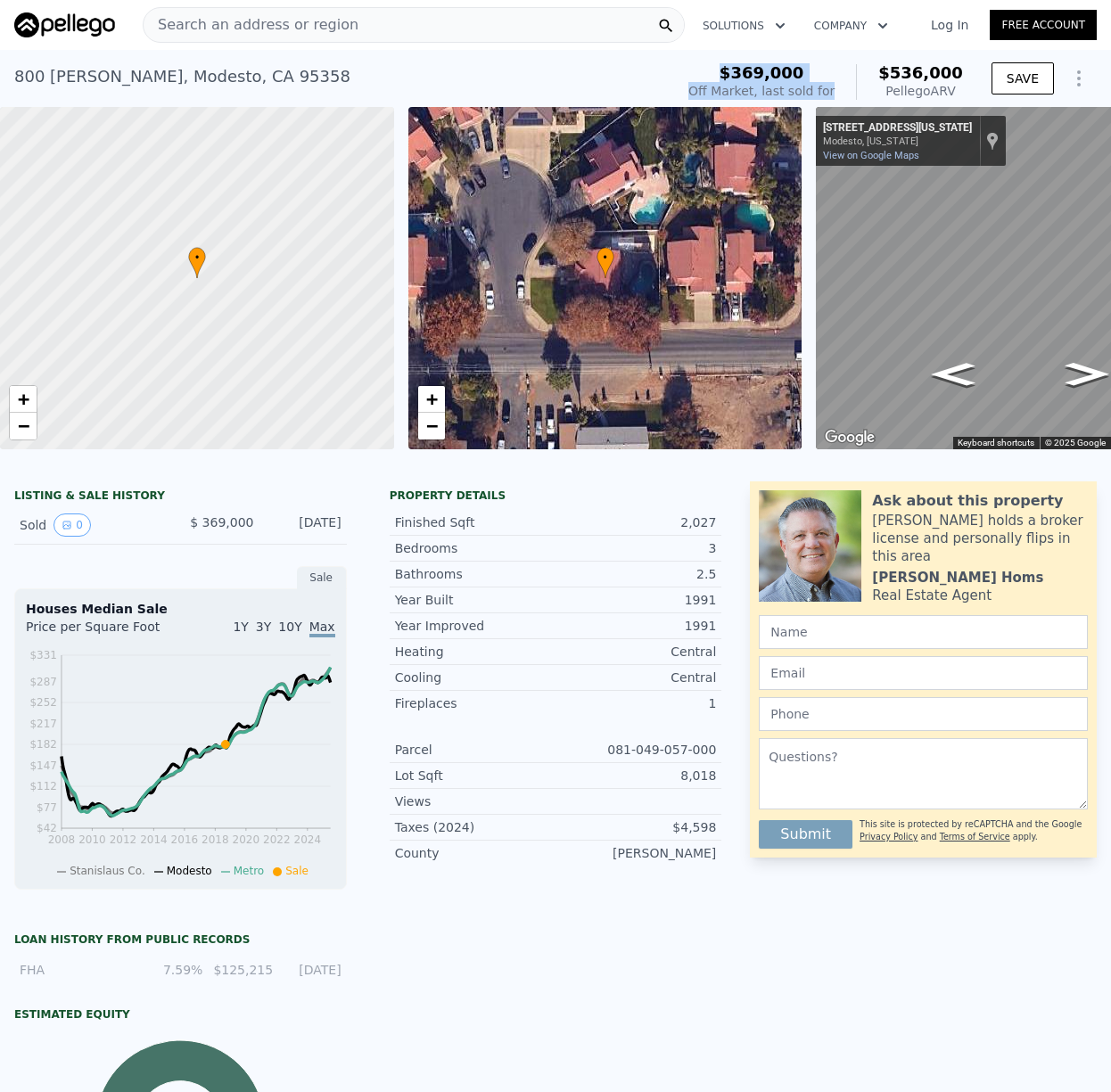
drag, startPoint x: 843, startPoint y: 90, endPoint x: 729, endPoint y: 66, distance: 116.5
click at [729, 66] on div "$369,000 Off Market, last sold for $536,000 Pellego ARV" at bounding box center [825, 82] width 274 height 36
click at [828, 75] on div "$369,000" at bounding box center [762, 73] width 146 height 18
drag, startPoint x: 823, startPoint y: 75, endPoint x: 689, endPoint y: 20, distance: 144.8
click at [717, 66] on div "$369,000" at bounding box center [762, 73] width 146 height 18
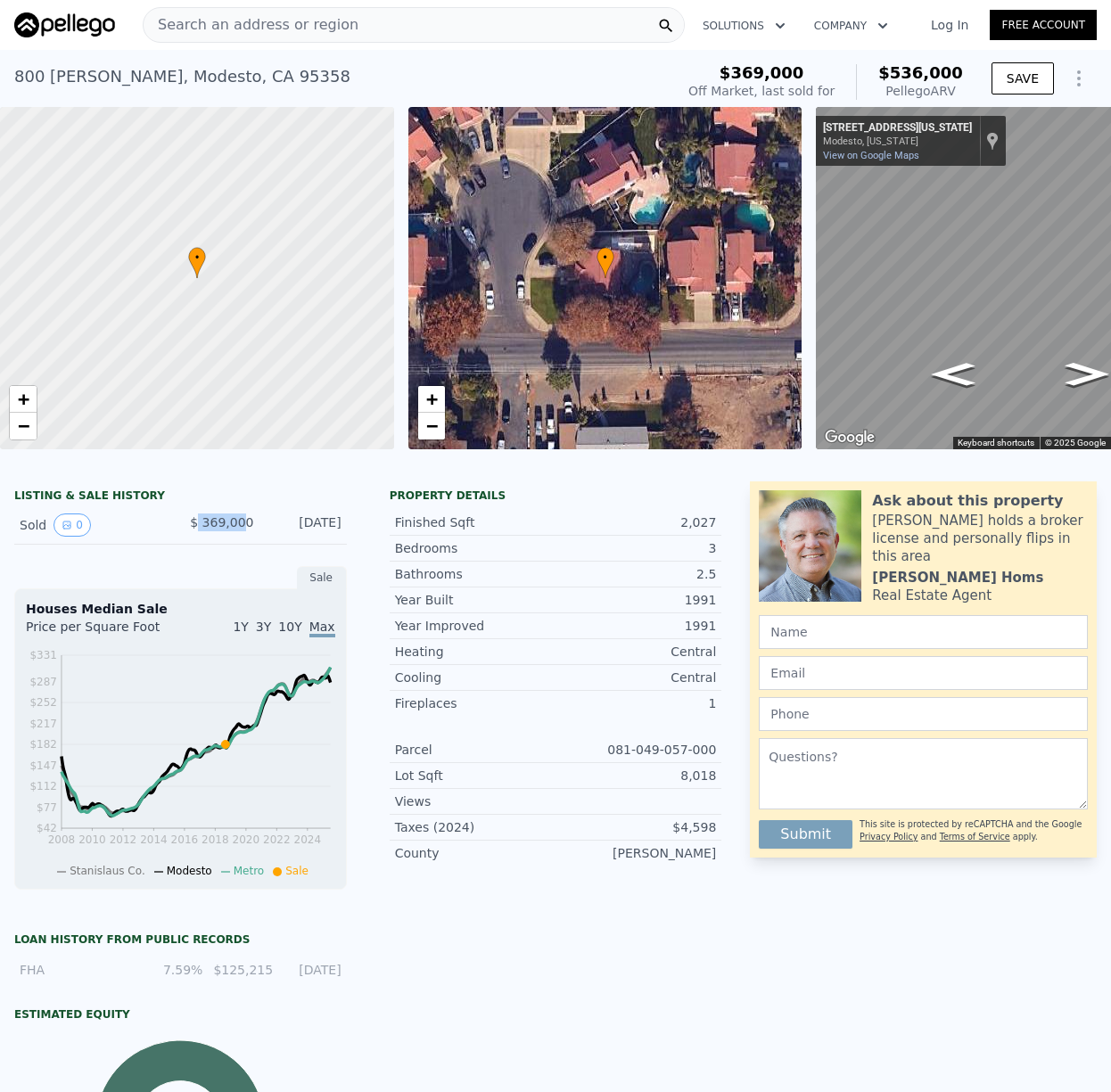
drag, startPoint x: 199, startPoint y: 524, endPoint x: 249, endPoint y: 520, distance: 50.2
click at [249, 520] on span "$ 369,000" at bounding box center [222, 522] width 64 height 14
drag, startPoint x: 882, startPoint y: 69, endPoint x: 961, endPoint y: 87, distance: 81.0
click at [961, 87] on div "$536,000 Pellego ARV" at bounding box center [910, 82] width 107 height 36
drag, startPoint x: 961, startPoint y: 87, endPoint x: 889, endPoint y: 74, distance: 73.2
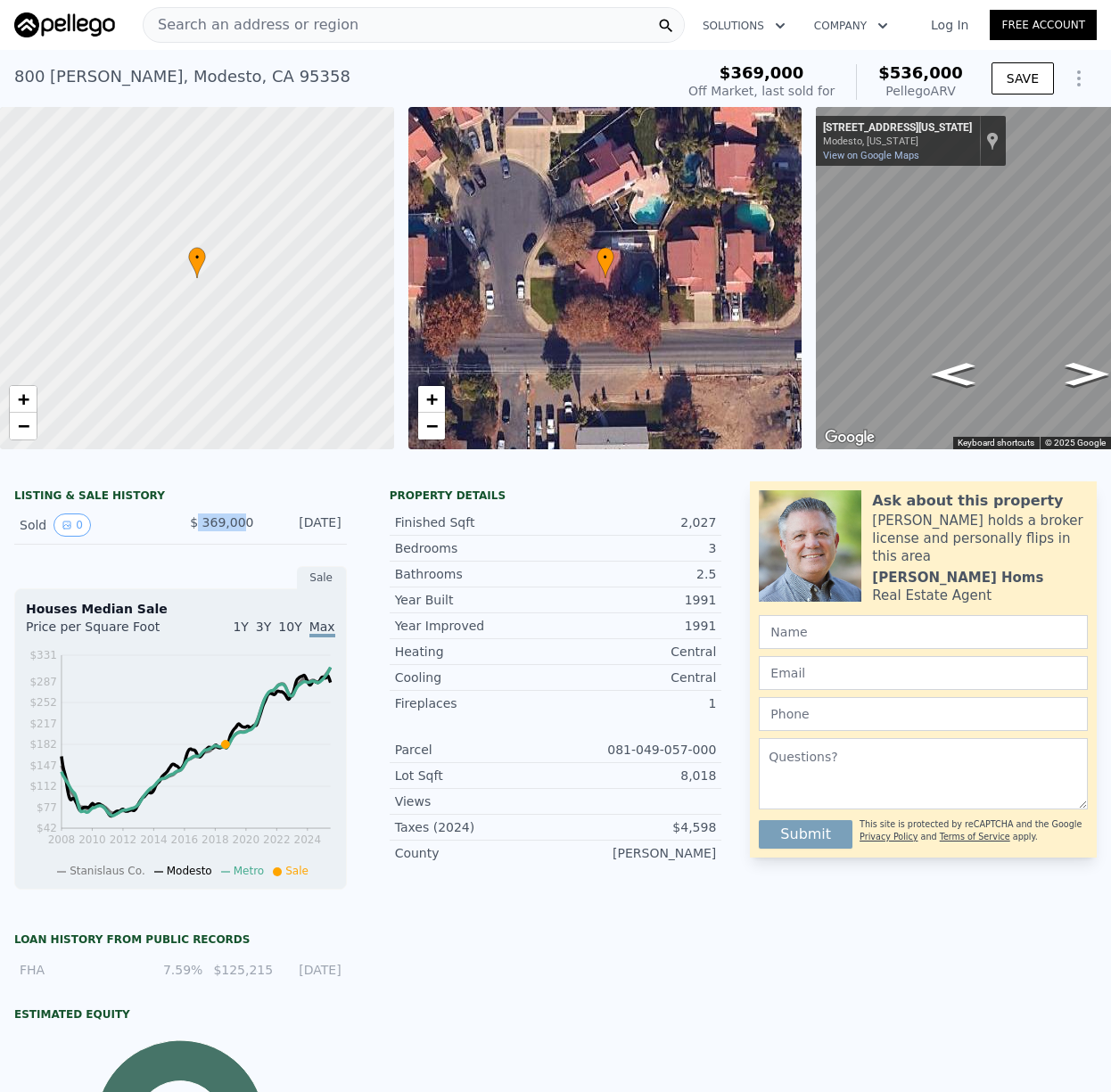
click at [889, 74] on div "$536,000 Pellego ARV" at bounding box center [910, 82] width 107 height 36
click at [889, 74] on span "$536,000" at bounding box center [921, 73] width 84 height 19
drag, startPoint x: 889, startPoint y: 74, endPoint x: 965, endPoint y: 87, distance: 77.1
click at [965, 87] on div "$369,000 Off Market, last sold for $536,000 Pellego ARV" at bounding box center [825, 81] width 289 height 50
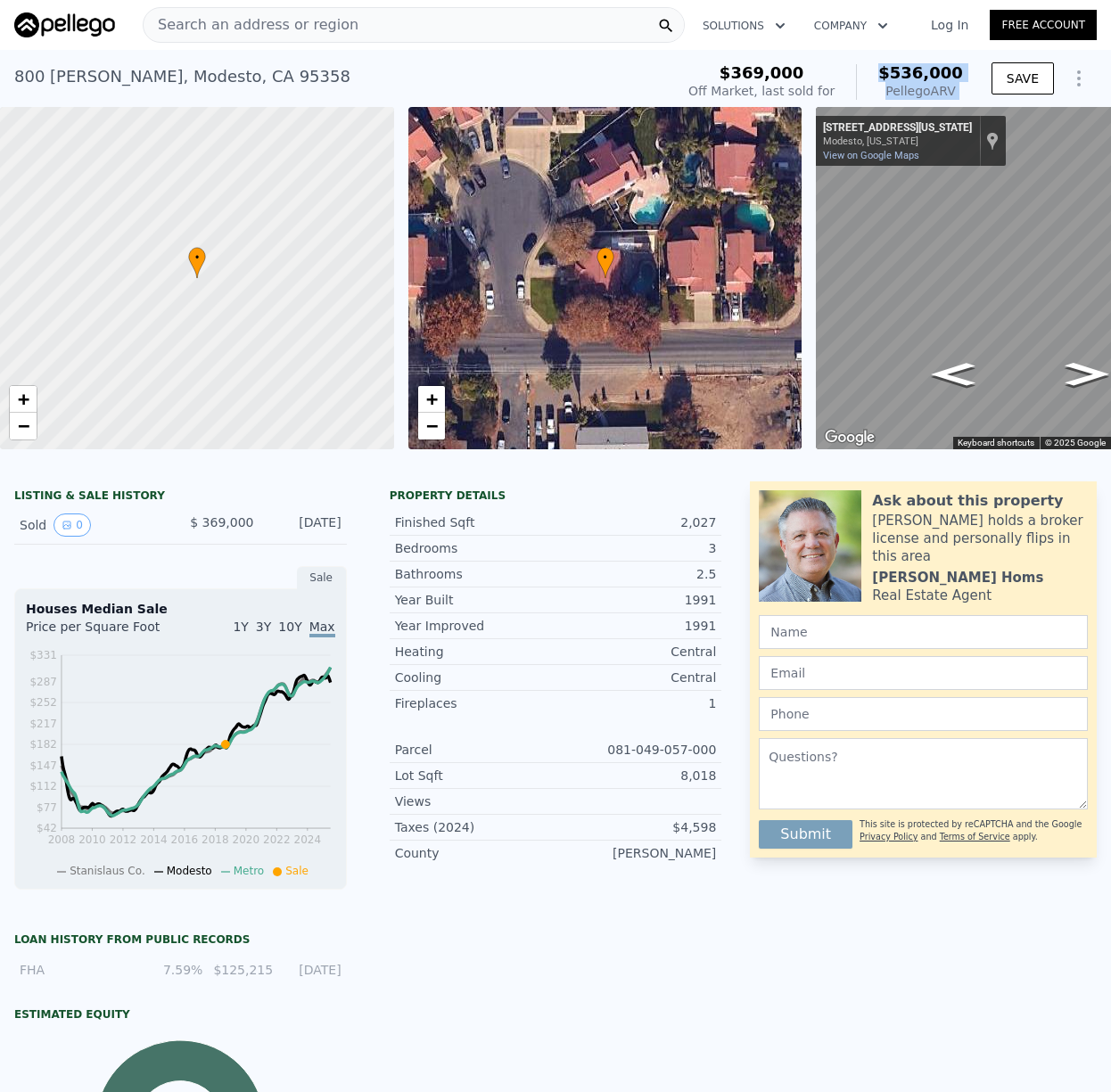
drag, startPoint x: 965, startPoint y: 87, endPoint x: 881, endPoint y: 69, distance: 85.9
click at [883, 69] on div "$369,000 Off Market, last sold for $536,000 Pellego ARV" at bounding box center [825, 81] width 289 height 50
drag, startPoint x: 491, startPoint y: 92, endPoint x: 839, endPoint y: 125, distance: 349.6
click at [551, 81] on div "[STREET_ADDRESS][PERSON_NAME] Sold [DATE] for $369k (~ARV $536k )" at bounding box center [340, 81] width 653 height 50
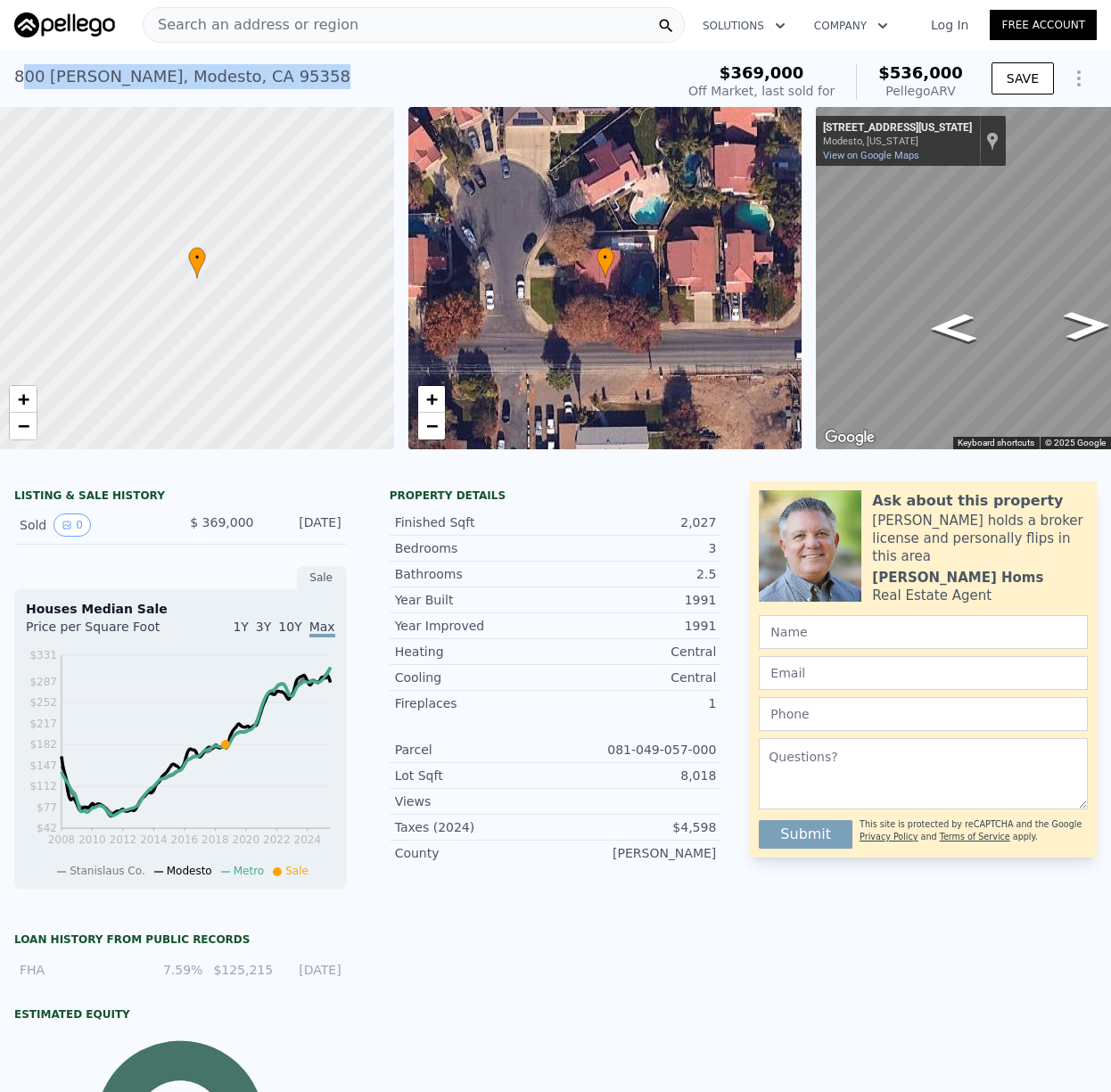
drag, startPoint x: 342, startPoint y: 81, endPoint x: 22, endPoint y: 70, distance: 320.2
click at [22, 70] on div "[STREET_ADDRESS][PERSON_NAME] Sold [DATE] for $369k (~ARV $536k )" at bounding box center [340, 81] width 653 height 50
drag, startPoint x: 409, startPoint y: 543, endPoint x: 730, endPoint y: 543, distance: 321.0
click at [731, 543] on div "Property details Finished Sqft 2,027 Bedrooms 3 Bathrooms 2.5 Year Built 1991 Y…" at bounding box center [556, 685] width 361 height 391
click at [730, 543] on div "Property details Finished Sqft 2,027 Bedrooms 3 Bathrooms 2.5 Year Built 1991 Y…" at bounding box center [556, 685] width 361 height 391
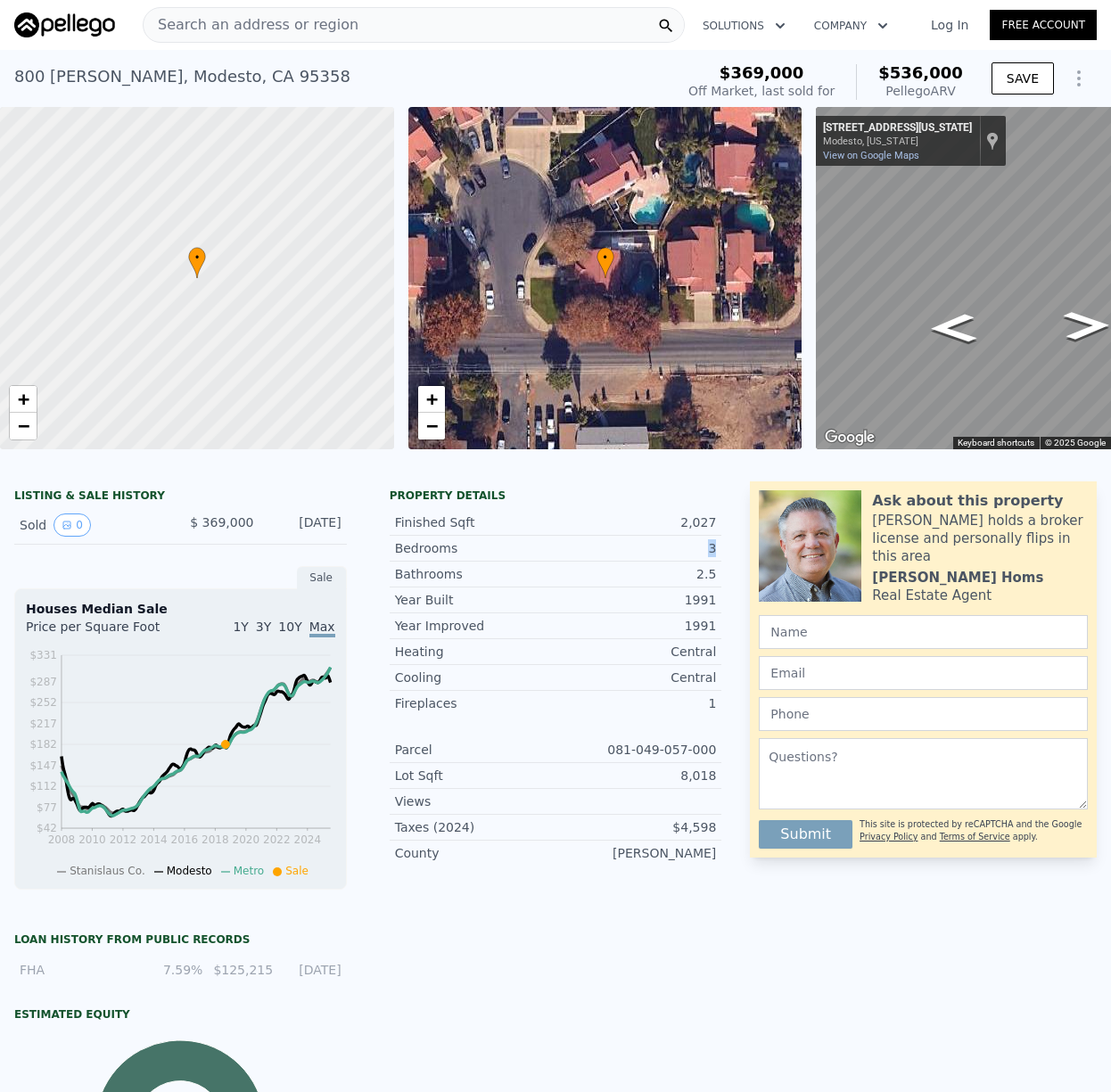
drag, startPoint x: 705, startPoint y: 546, endPoint x: 721, endPoint y: 546, distance: 16.0
click at [721, 546] on div "Bedrooms 3" at bounding box center [556, 549] width 333 height 26
click at [721, 546] on div "Property details Finished Sqft 2,027 Bedrooms 3 Bathrooms 2.5 Year Built 1991 Y…" at bounding box center [556, 685] width 361 height 391
drag, startPoint x: 399, startPoint y: 569, endPoint x: 444, endPoint y: 568, distance: 45.0
click at [444, 568] on div "Bathrooms" at bounding box center [475, 573] width 160 height 18
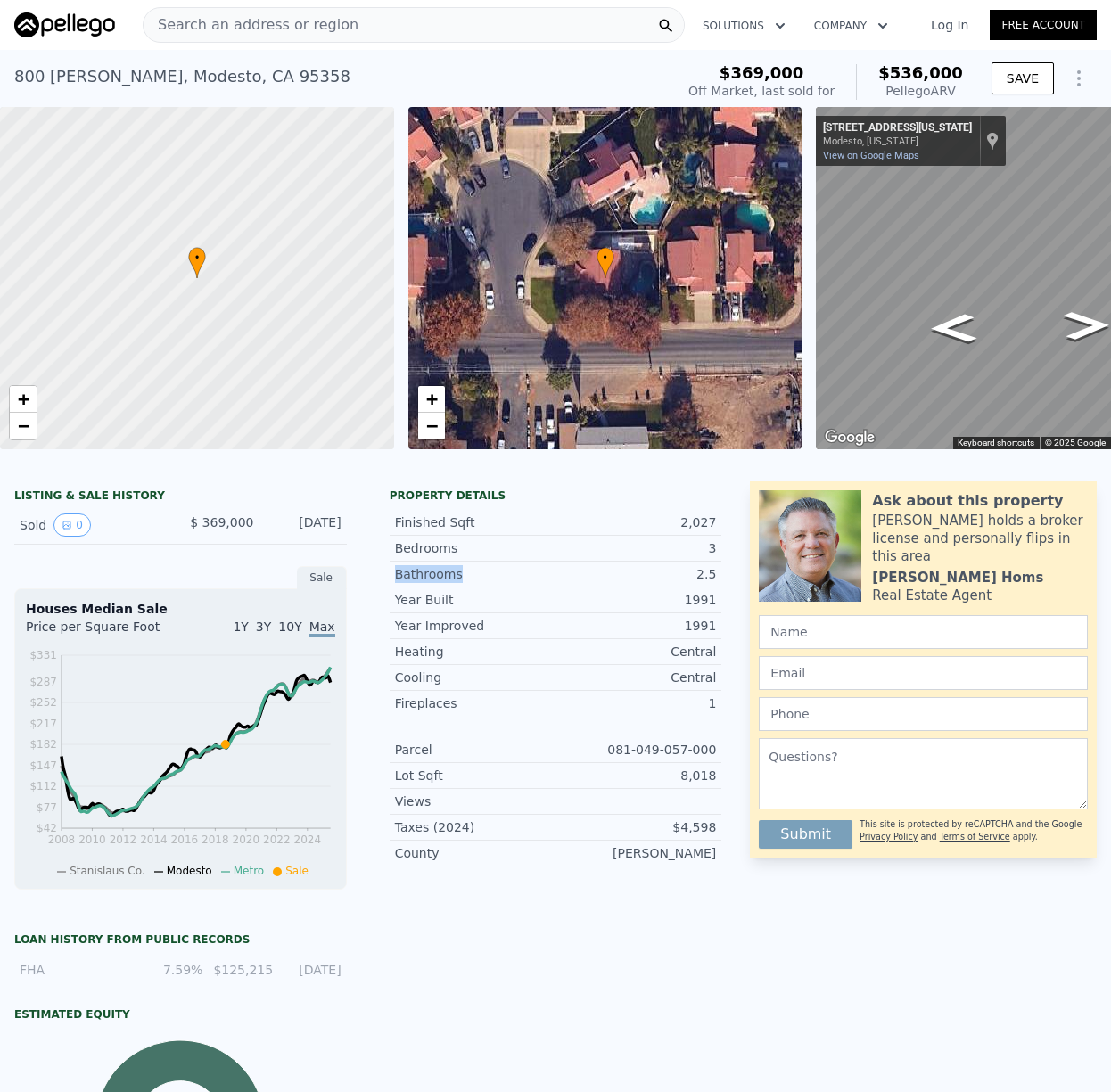
drag, startPoint x: 467, startPoint y: 572, endPoint x: 393, endPoint y: 575, distance: 74.1
click at [393, 575] on div "Bathrooms 2.5" at bounding box center [556, 575] width 333 height 26
drag, startPoint x: 393, startPoint y: 575, endPoint x: 422, endPoint y: 576, distance: 29.0
click at [417, 575] on div "Bathrooms 2.5" at bounding box center [556, 575] width 333 height 26
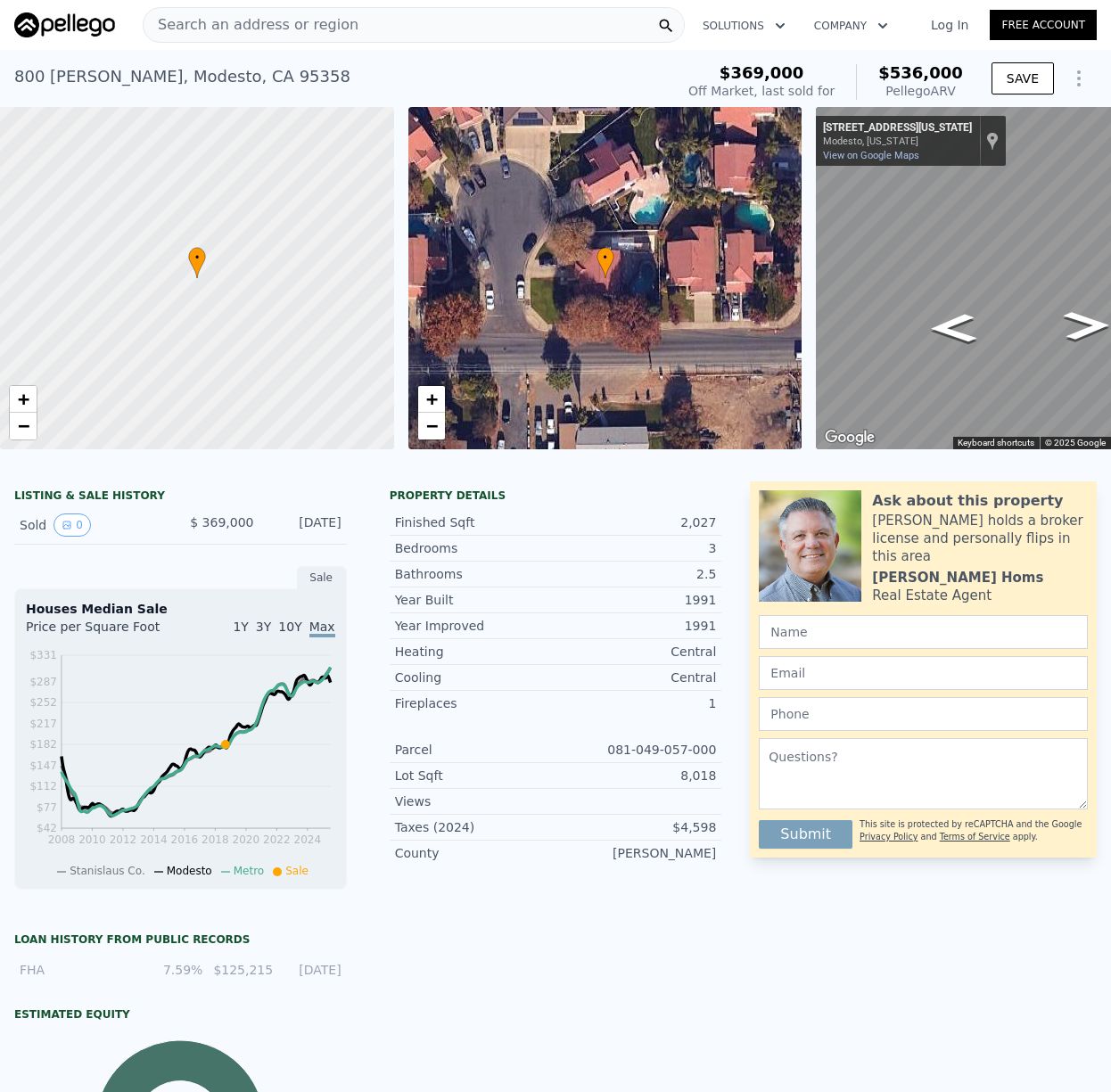
click at [394, 548] on div "Bedrooms 3" at bounding box center [556, 549] width 333 height 26
drag, startPoint x: 394, startPoint y: 548, endPoint x: 429, endPoint y: 546, distance: 35.1
click at [429, 546] on div "Bedrooms 3" at bounding box center [556, 549] width 333 height 26
click at [474, 553] on div "Bedrooms" at bounding box center [475, 548] width 160 height 18
drag, startPoint x: 412, startPoint y: 512, endPoint x: 496, endPoint y: 508, distance: 84.1
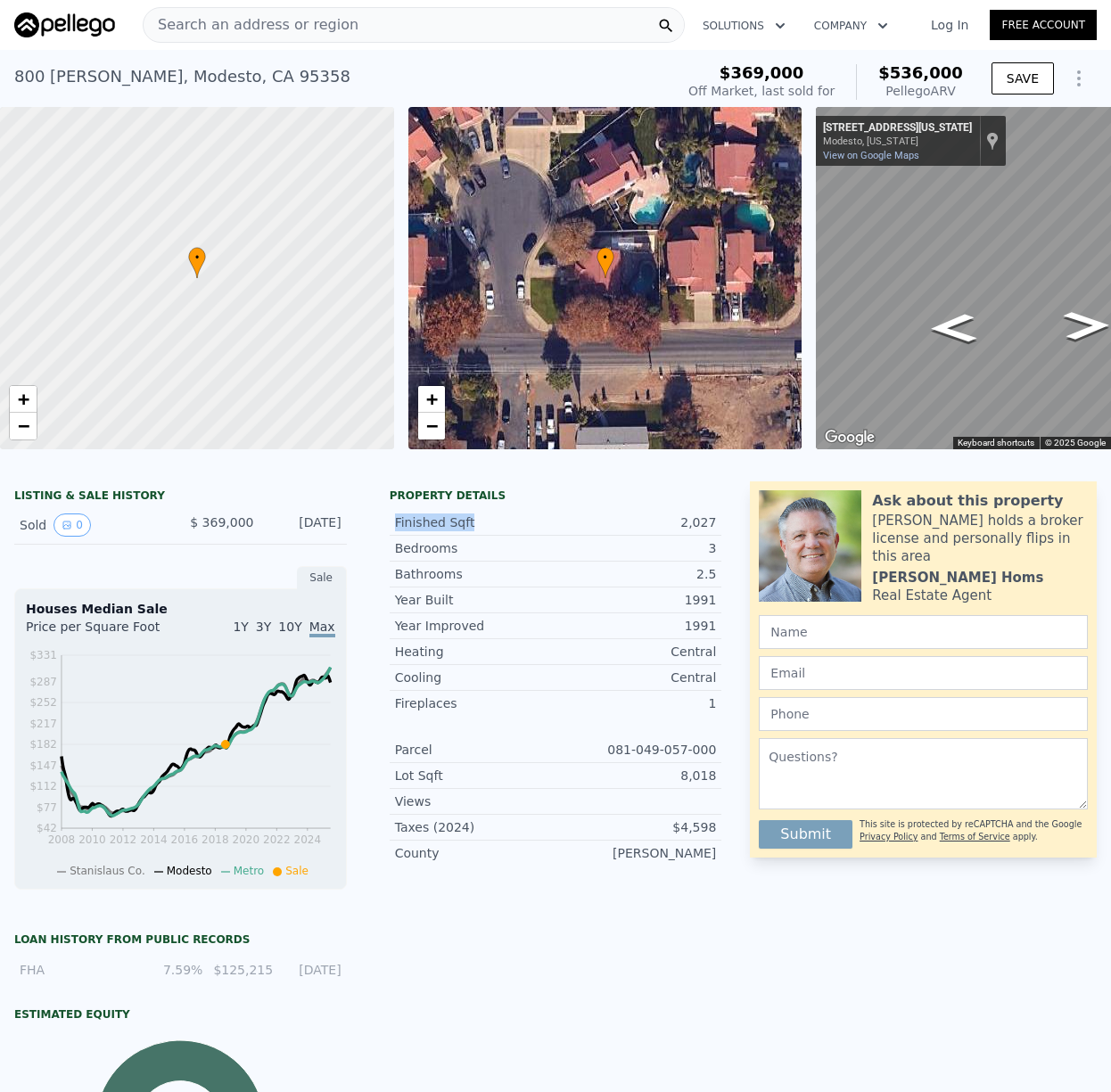
click at [496, 511] on div "Finished Sqft 2,027" at bounding box center [556, 523] width 333 height 26
drag, startPoint x: 379, startPoint y: 524, endPoint x: 472, endPoint y: 528, distance: 93.1
click at [472, 528] on div "Property details Finished Sqft 2,027 Bedrooms 3 Bathrooms 2.5 Year Built 1991 Y…" at bounding box center [556, 685] width 361 height 391
drag, startPoint x: 417, startPoint y: 529, endPoint x: 398, endPoint y: 527, distance: 19.1
click at [417, 529] on div "Finished Sqft" at bounding box center [475, 522] width 160 height 18
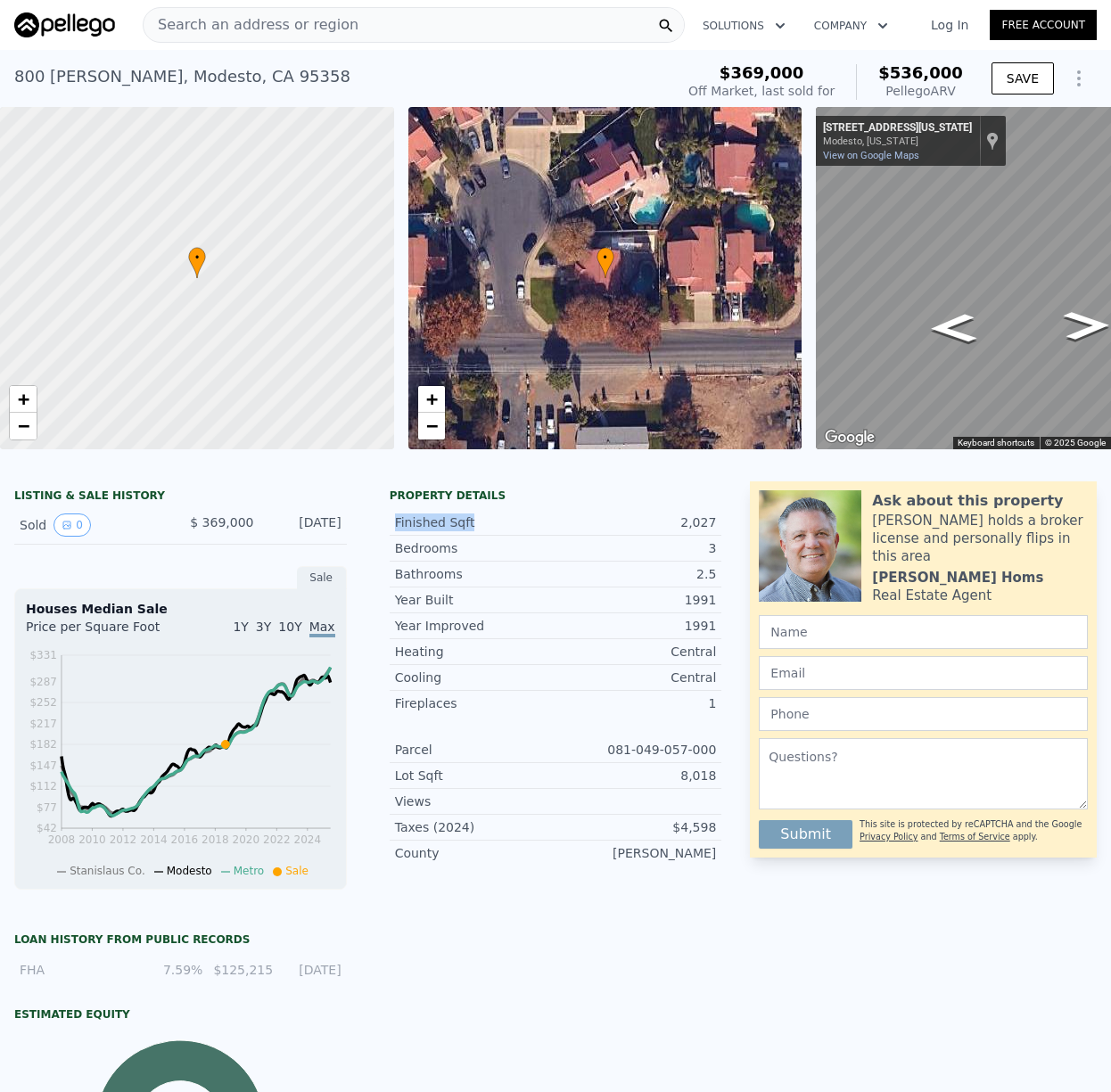
drag, startPoint x: 390, startPoint y: 520, endPoint x: 472, endPoint y: 513, distance: 82.3
click at [472, 514] on div "Finished Sqft 2,027" at bounding box center [556, 523] width 333 height 26
drag, startPoint x: 381, startPoint y: 539, endPoint x: 460, endPoint y: 546, distance: 79.3
click at [460, 546] on div "Property details Finished Sqft 2,027 Bedrooms 3 Bathrooms 2.5 Year Built 1991 Y…" at bounding box center [556, 685] width 361 height 391
drag, startPoint x: 394, startPoint y: 573, endPoint x: 462, endPoint y: 568, distance: 68.2
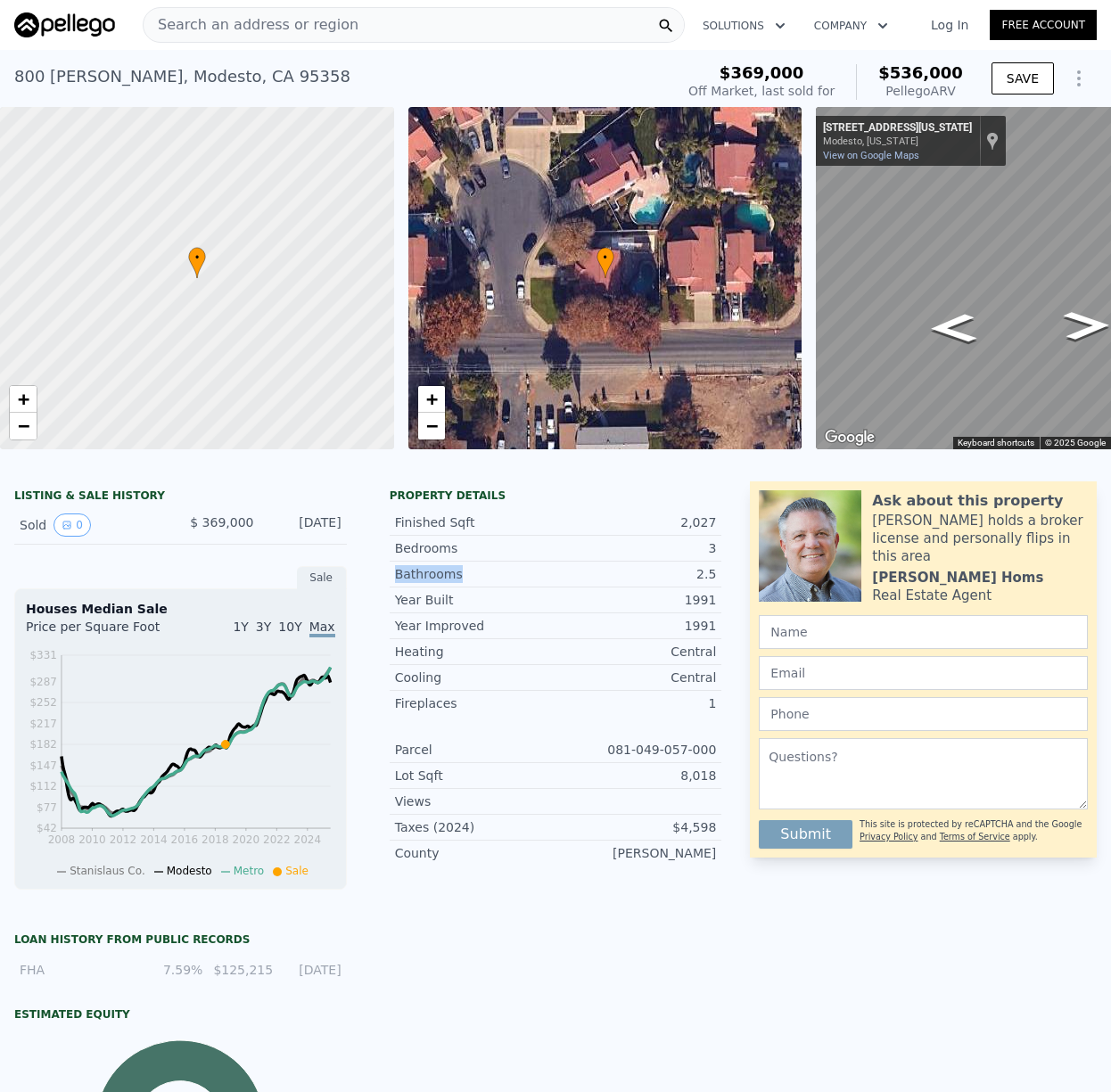
click at [462, 568] on div "Bathrooms" at bounding box center [475, 573] width 160 height 18
drag, startPoint x: 392, startPoint y: 547, endPoint x: 453, endPoint y: 542, distance: 61.2
click at [453, 542] on div "Bedrooms 3" at bounding box center [556, 549] width 333 height 26
click at [453, 542] on div "Bedrooms" at bounding box center [475, 548] width 160 height 18
drag, startPoint x: 453, startPoint y: 545, endPoint x: 394, endPoint y: 548, distance: 59.1
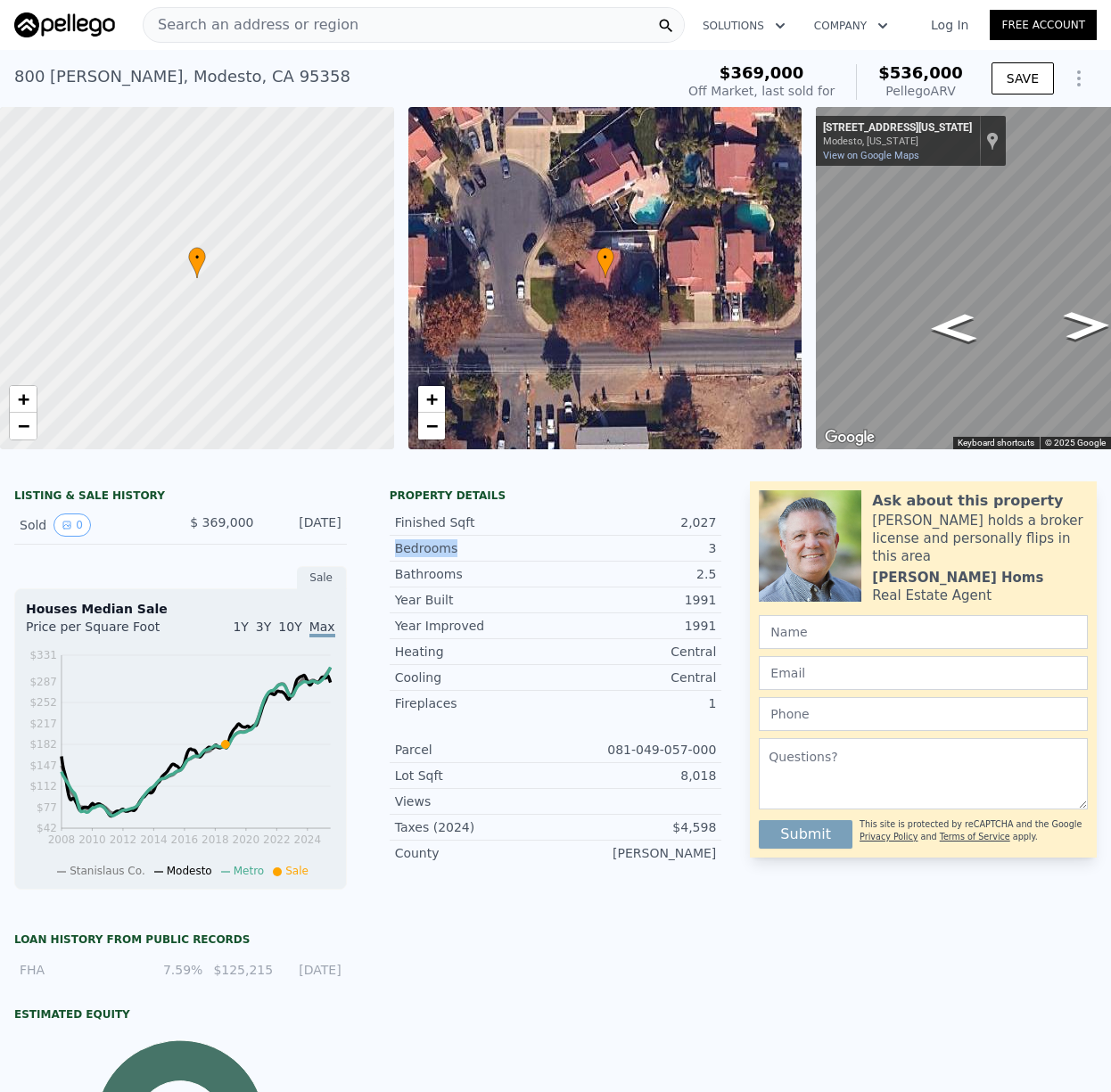
click at [395, 548] on div "Bedrooms" at bounding box center [475, 548] width 160 height 18
drag, startPoint x: 394, startPoint y: 548, endPoint x: 427, endPoint y: 546, distance: 33.1
click at [427, 546] on div "Bedrooms" at bounding box center [475, 548] width 160 height 18
drag, startPoint x: 463, startPoint y: 548, endPoint x: 396, endPoint y: 545, distance: 67.1
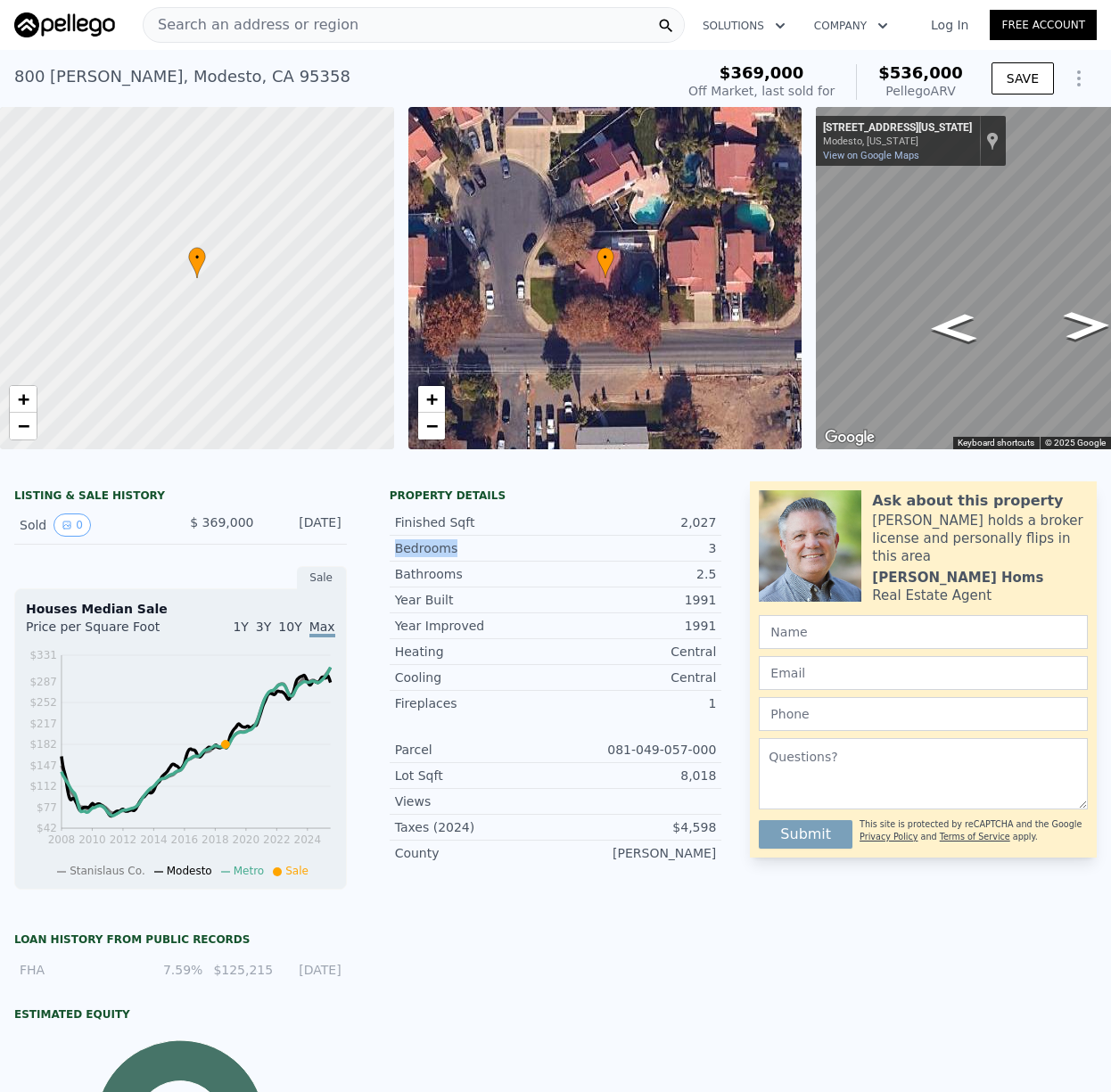
click at [396, 545] on div "Bedrooms" at bounding box center [475, 548] width 160 height 18
drag, startPoint x: 393, startPoint y: 575, endPoint x: 467, endPoint y: 568, distance: 74.3
click at [467, 568] on div "Bathrooms 2.5" at bounding box center [556, 575] width 333 height 26
click at [467, 568] on div "Bathrooms" at bounding box center [475, 573] width 160 height 18
drag, startPoint x: 400, startPoint y: 655, endPoint x: 718, endPoint y: 707, distance: 322.2
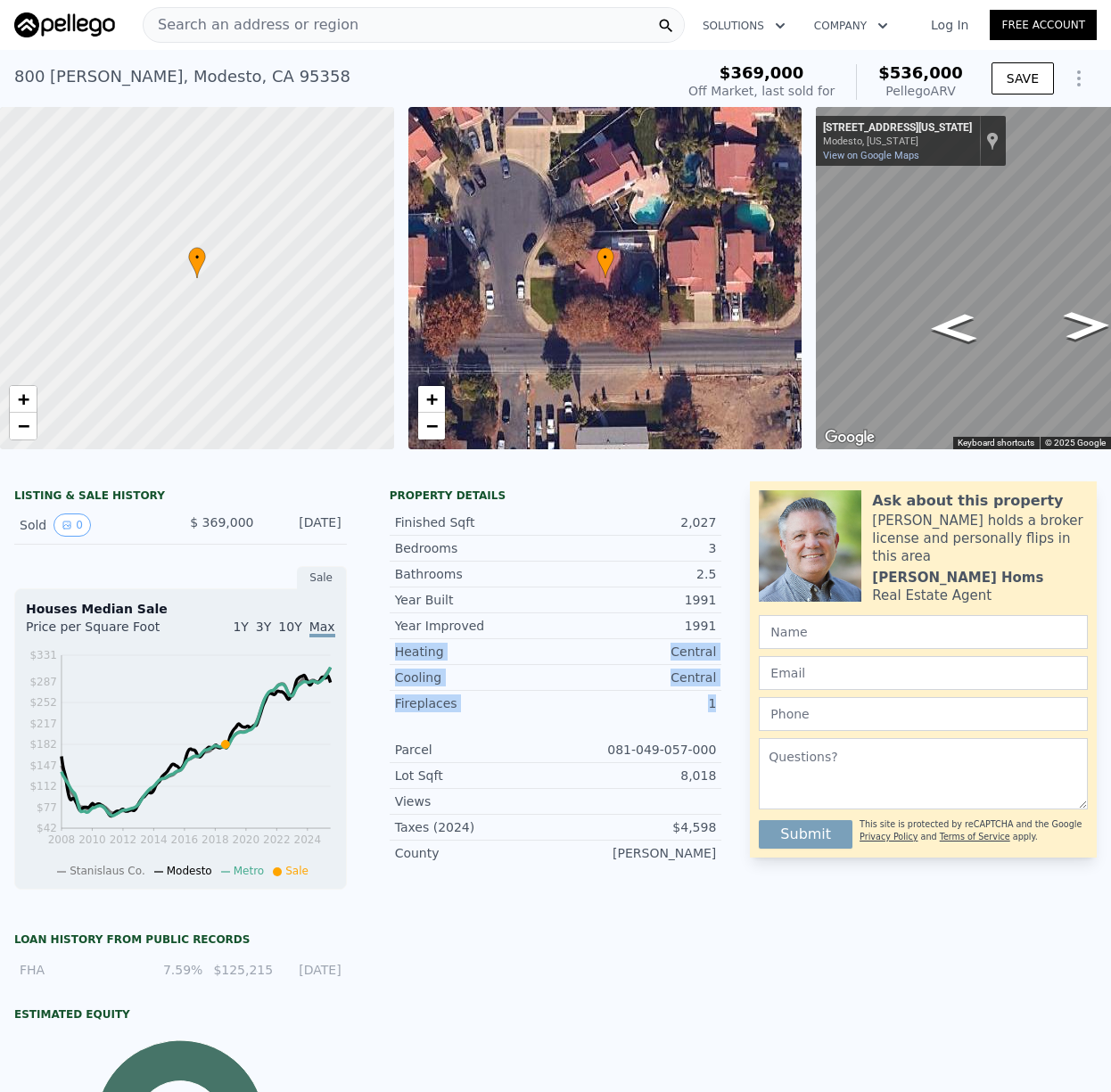
click at [718, 707] on div "Property details Finished Sqft 2,027 Bedrooms 3 Bathrooms 2.5 Year Built 1991 Y…" at bounding box center [556, 685] width 361 height 391
drag, startPoint x: 718, startPoint y: 707, endPoint x: 578, endPoint y: 780, distance: 157.9
click at [718, 707] on div "Fireplaces 1" at bounding box center [556, 703] width 333 height 25
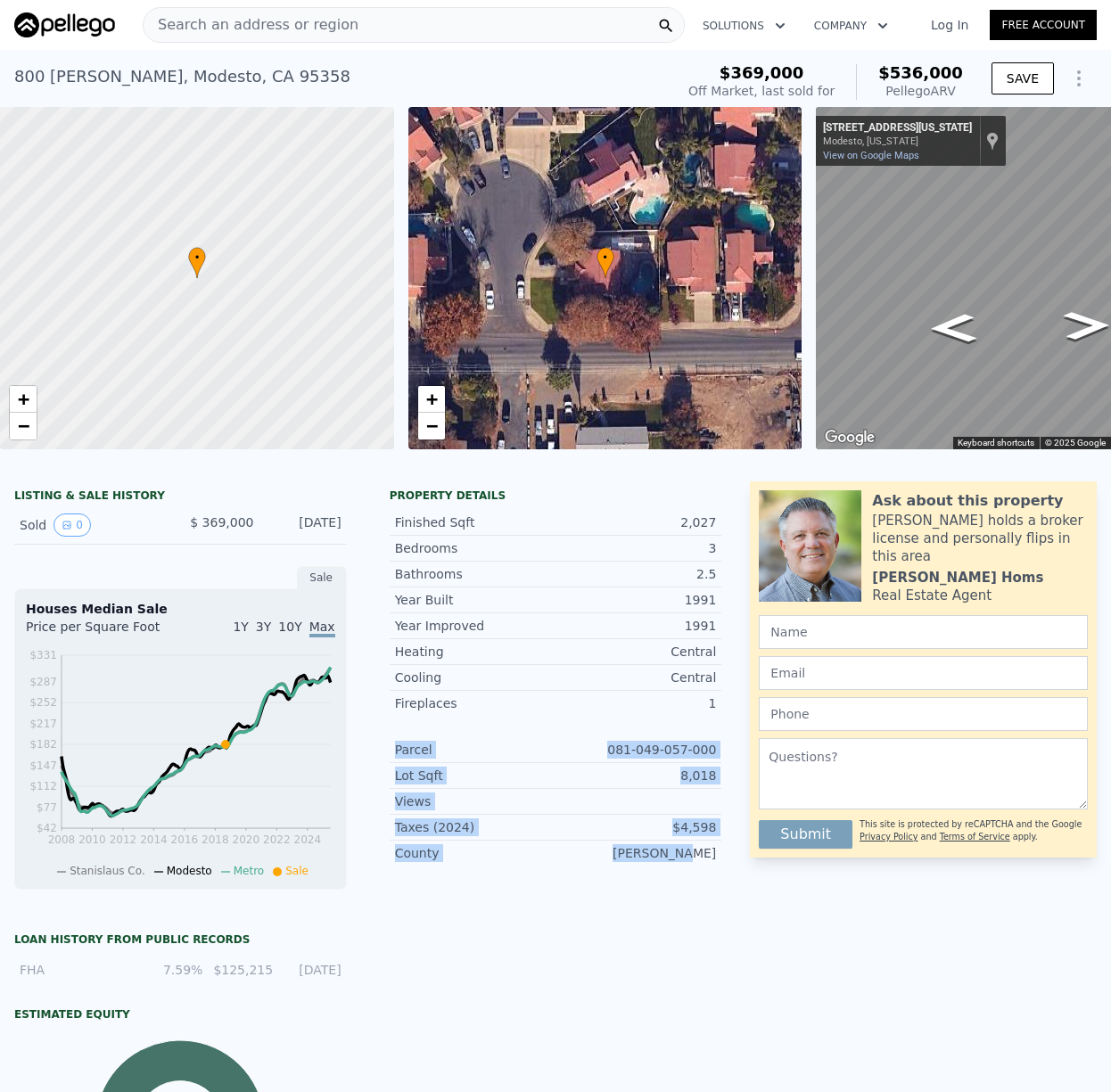
drag, startPoint x: 386, startPoint y: 750, endPoint x: 719, endPoint y: 860, distance: 350.7
click at [719, 860] on div "Property details Finished Sqft 2,027 Bedrooms 3 Bathrooms 2.5 Year Built 1991 Y…" at bounding box center [556, 685] width 361 height 391
click at [719, 861] on div "County Stanislaus" at bounding box center [556, 853] width 333 height 25
